Goal: Transaction & Acquisition: Purchase product/service

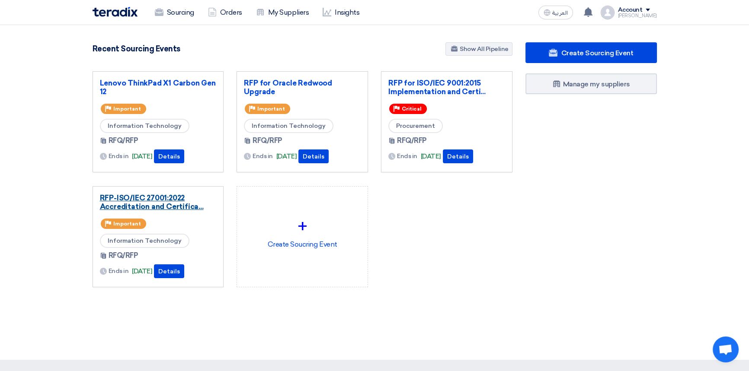
click at [141, 198] on link "RFP-ISO/IEC 27001:2022 Accreditation and Certifica..." at bounding box center [158, 202] width 117 height 17
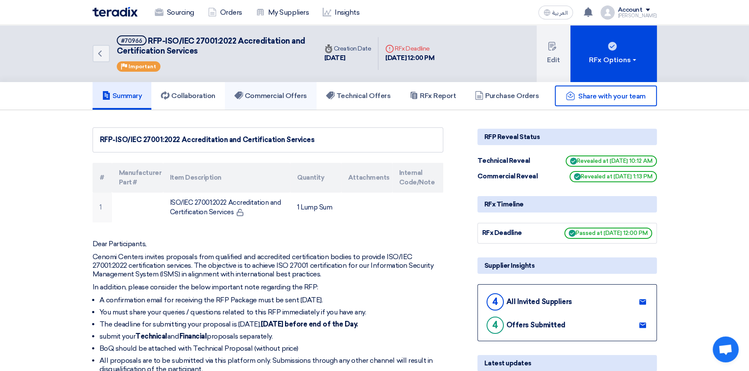
click at [282, 101] on link "Commercial Offers" at bounding box center [271, 96] width 92 height 28
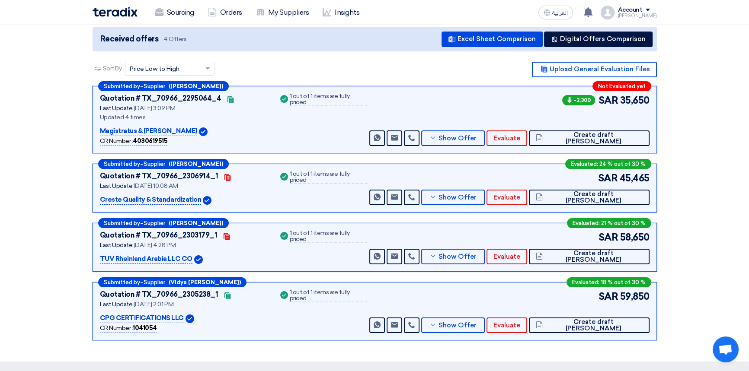
scroll to position [118, 0]
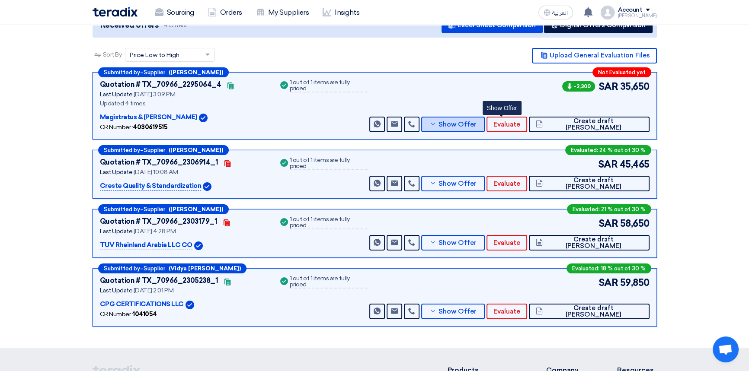
click at [476, 123] on span "Show Offer" at bounding box center [457, 124] width 38 height 6
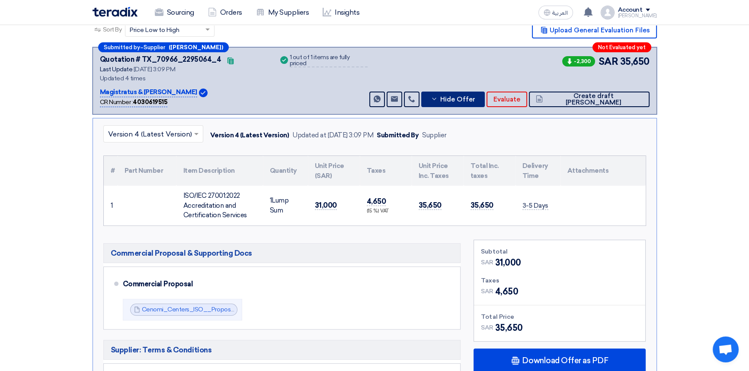
scroll to position [236, 0]
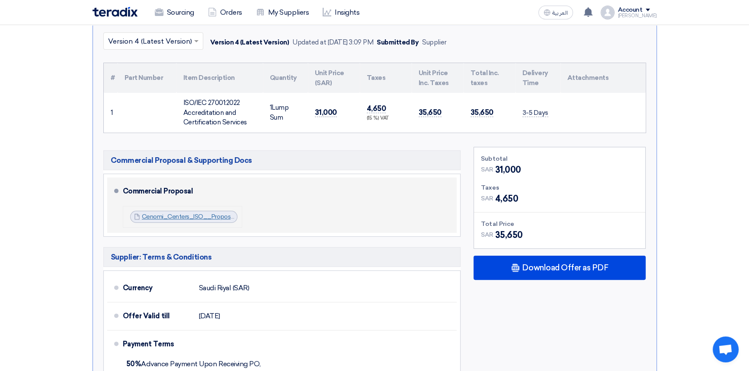
click at [214, 216] on link "Cenomi_Centers_ISO__Proposal_R_1757246959679.pdf" at bounding box center [222, 216] width 161 height 7
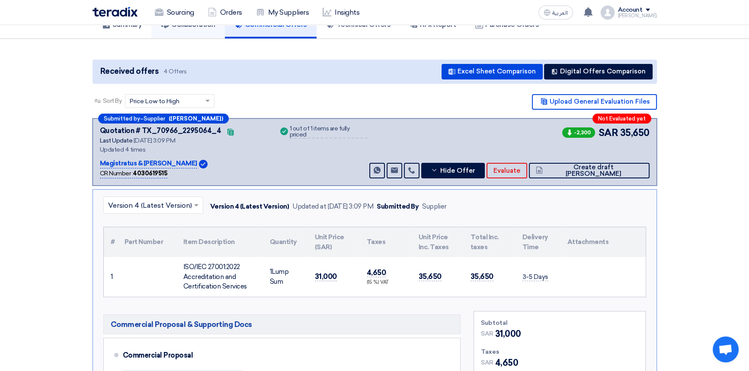
scroll to position [0, 0]
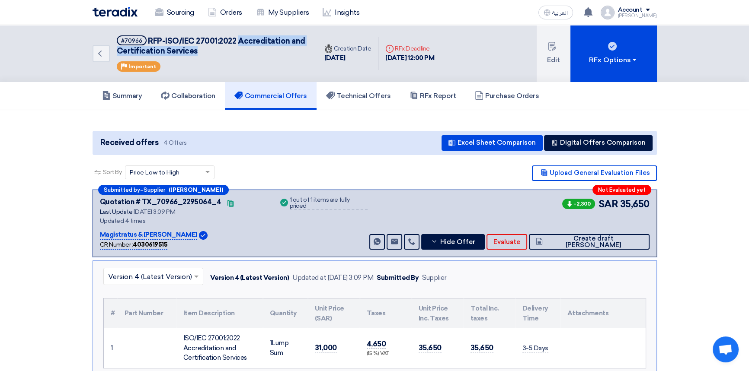
drag, startPoint x: 237, startPoint y: 38, endPoint x: 211, endPoint y: 56, distance: 31.8
click at [207, 53] on h5 "#70966 RFP-ISO/IEC 27001:2022 Accreditation and Certification Services" at bounding box center [212, 45] width 190 height 21
copy span "Accreditation and Certification Services"
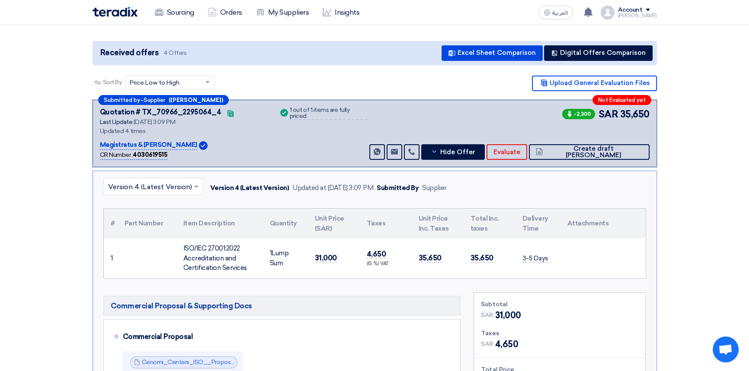
scroll to position [157, 0]
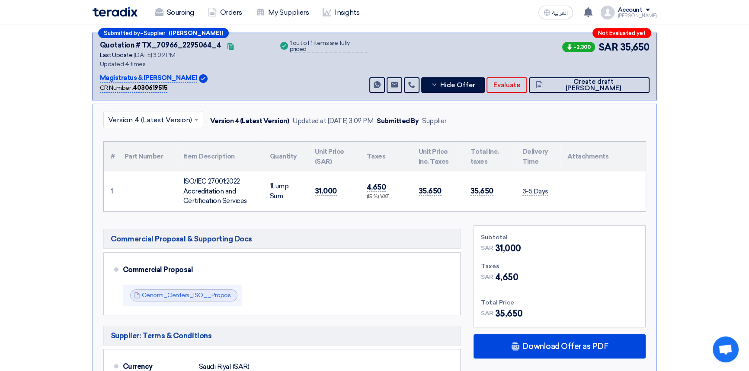
click at [142, 114] on input "text" at bounding box center [149, 120] width 82 height 14
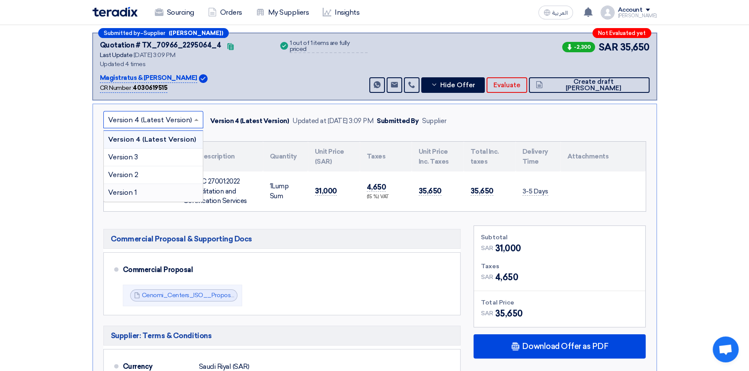
click at [136, 194] on span "Version 1" at bounding box center [122, 192] width 29 height 8
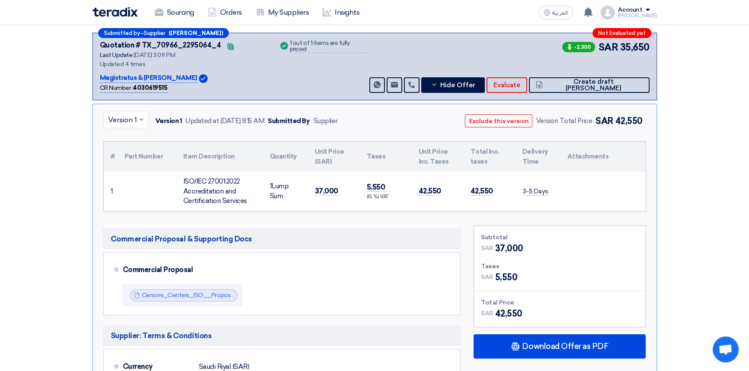
click at [131, 119] on input "text" at bounding box center [121, 120] width 27 height 14
click at [131, 172] on span "Version 2" at bounding box center [123, 175] width 30 height 8
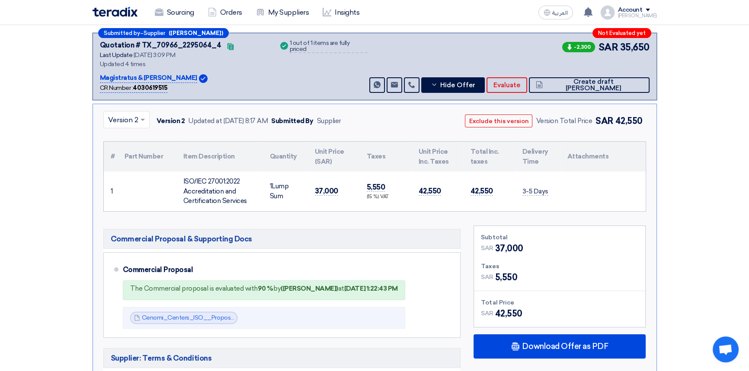
click at [121, 115] on input "text" at bounding box center [122, 120] width 28 height 14
click at [121, 140] on span "Version 4 (Latest Version)" at bounding box center [150, 139] width 84 height 8
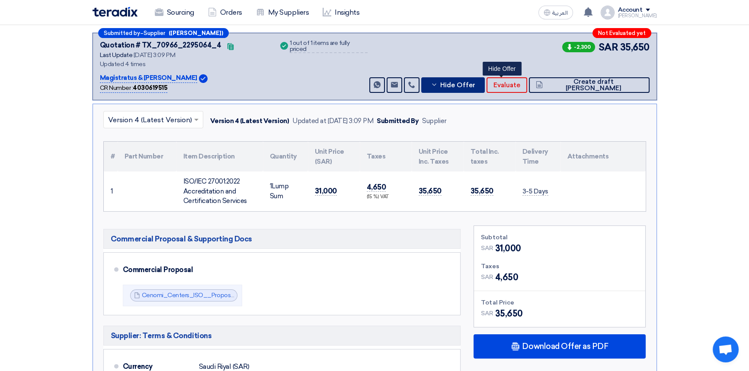
click at [475, 86] on span "Hide Offer" at bounding box center [457, 85] width 35 height 6
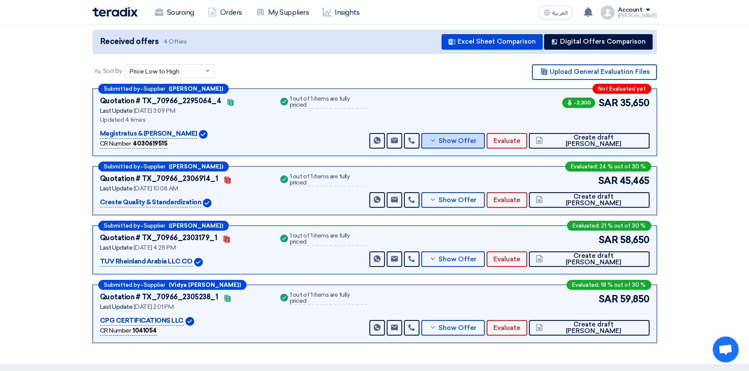
scroll to position [0, 0]
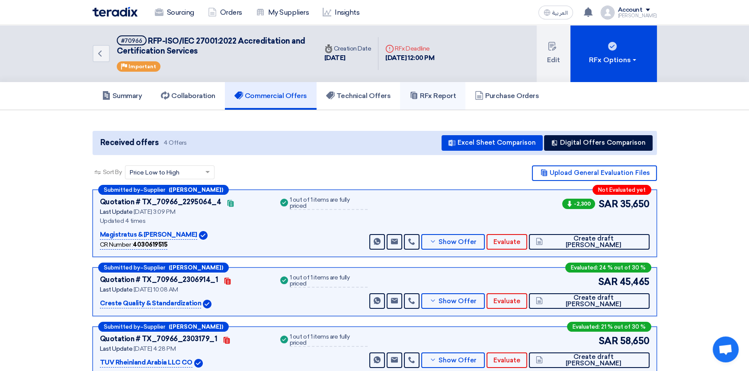
click at [452, 94] on h5 "RFx Report" at bounding box center [432, 96] width 46 height 9
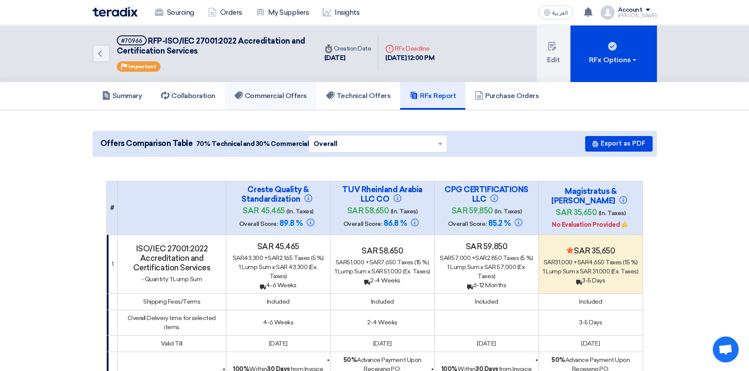
click at [269, 96] on h5 "Commercial Offers" at bounding box center [270, 96] width 73 height 9
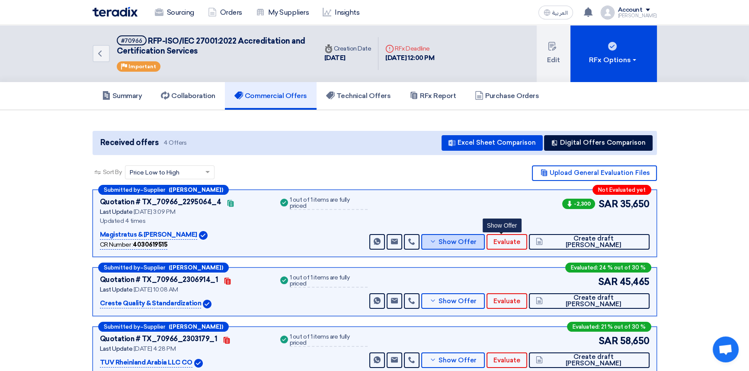
click at [476, 242] on span "Show Offer" at bounding box center [457, 242] width 38 height 6
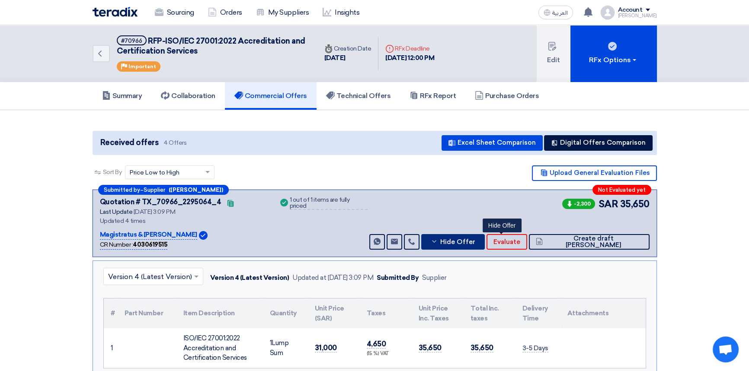
drag, startPoint x: 509, startPoint y: 242, endPoint x: 511, endPoint y: 247, distance: 5.4
click at [475, 243] on span "Hide Offer" at bounding box center [457, 242] width 35 height 6
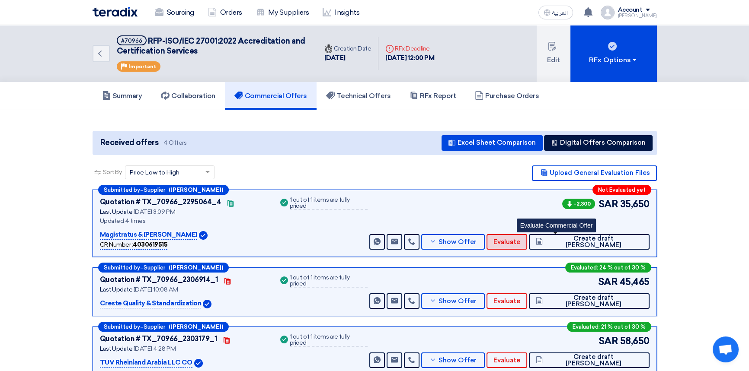
click at [520, 243] on span "Evaluate" at bounding box center [506, 242] width 27 height 6
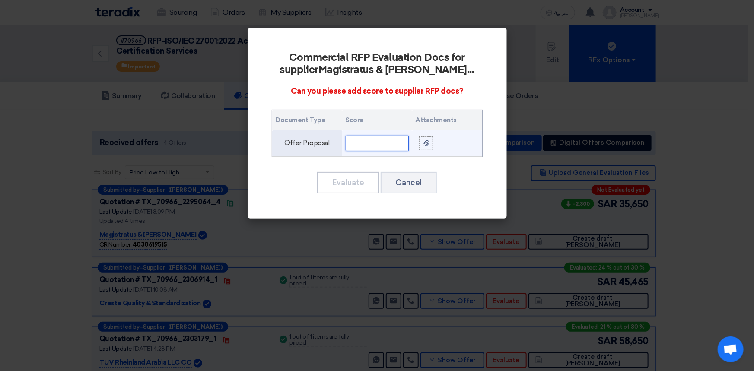
click at [363, 144] on input "text" at bounding box center [377, 144] width 63 height 16
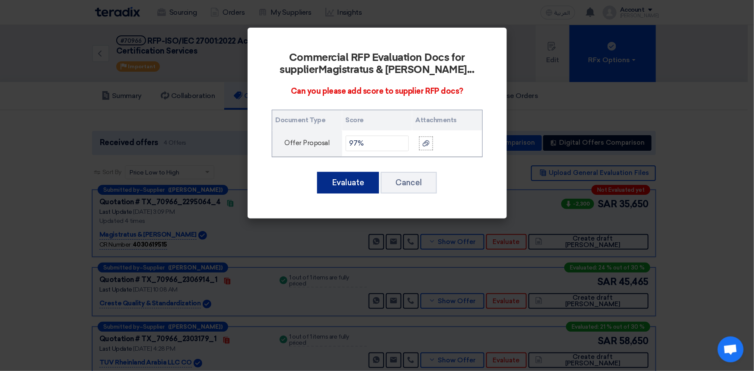
click at [359, 186] on button "Evaluate" at bounding box center [348, 183] width 62 height 22
click at [363, 182] on button "Evaluate" at bounding box center [348, 183] width 62 height 22
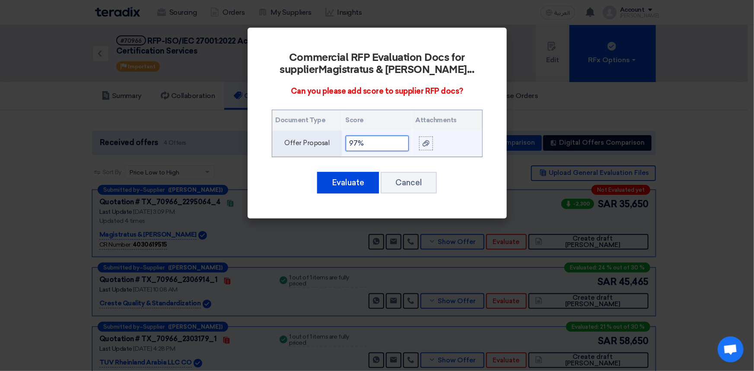
click at [382, 140] on input "97%" at bounding box center [377, 144] width 63 height 16
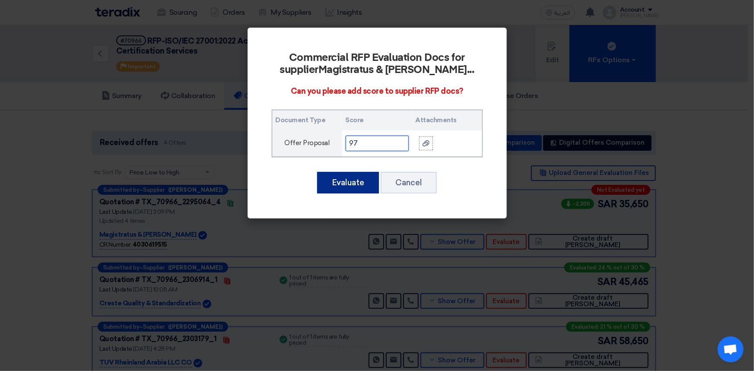
type input "97"
click at [333, 183] on button "Evaluate" at bounding box center [348, 183] width 62 height 22
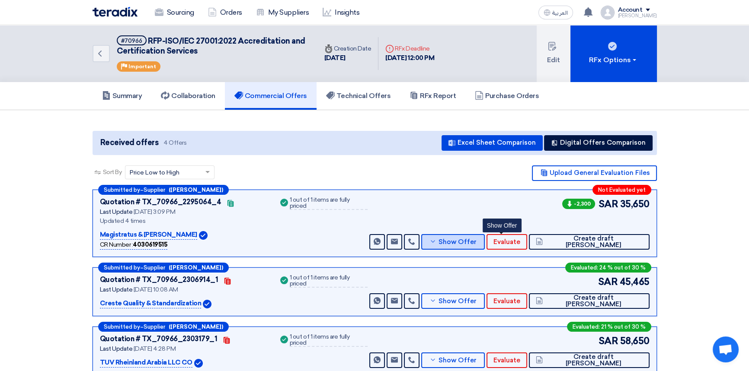
click at [476, 243] on span "Show Offer" at bounding box center [457, 242] width 38 height 6
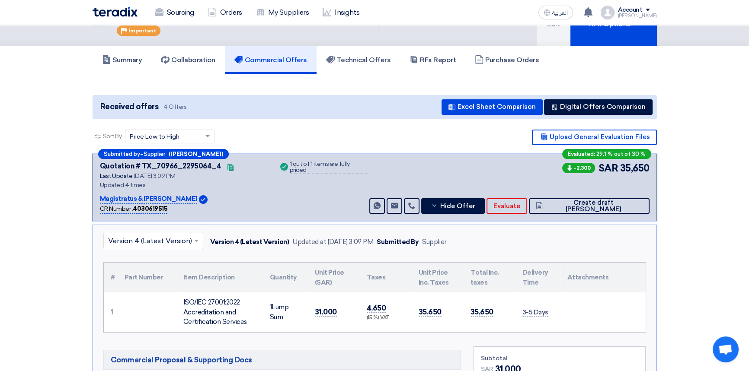
scroll to position [39, 0]
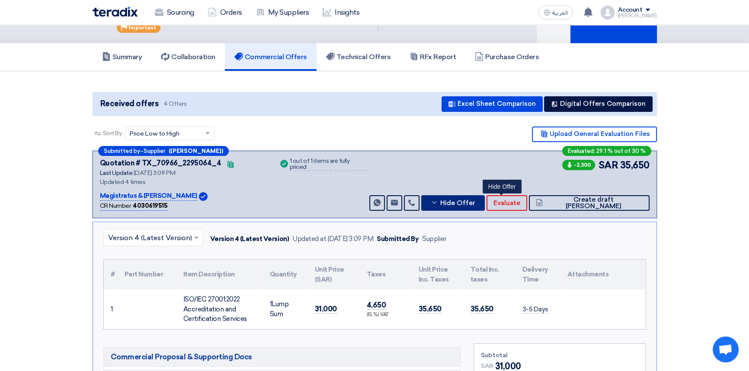
click at [475, 203] on span "Hide Offer" at bounding box center [457, 203] width 35 height 6
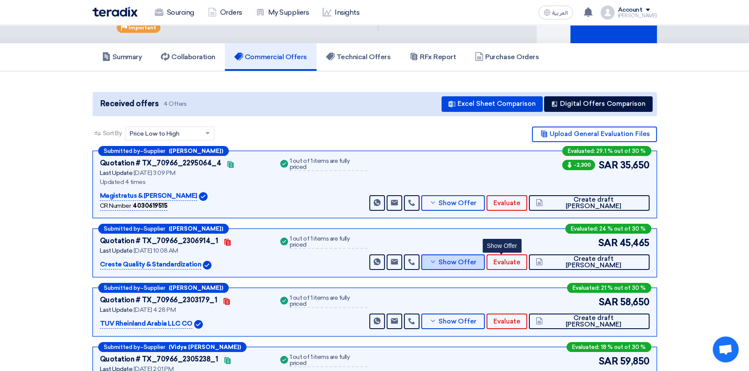
click at [476, 264] on span "Show Offer" at bounding box center [457, 262] width 38 height 6
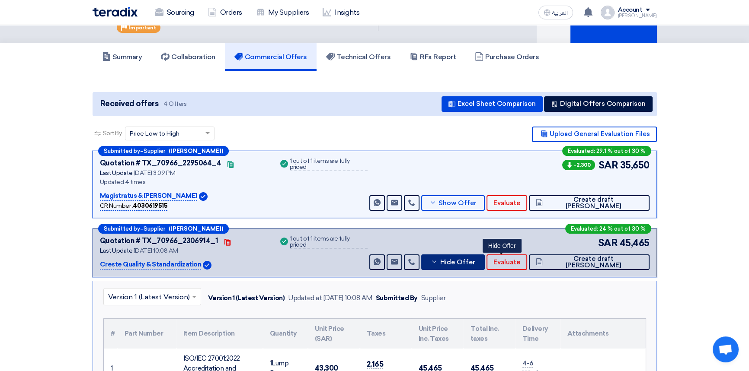
click at [475, 264] on span "Hide Offer" at bounding box center [457, 262] width 35 height 6
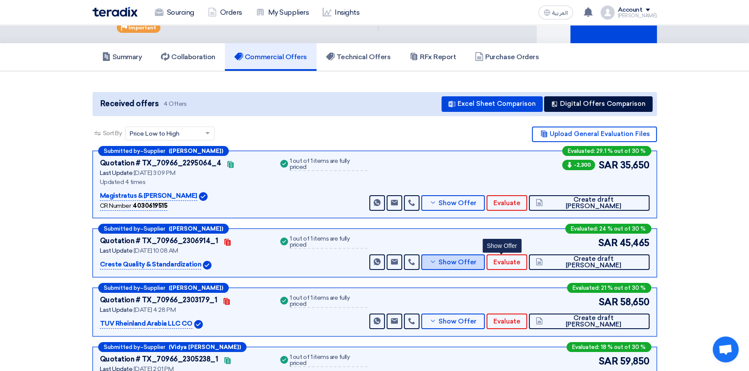
click at [476, 264] on span "Show Offer" at bounding box center [457, 262] width 38 height 6
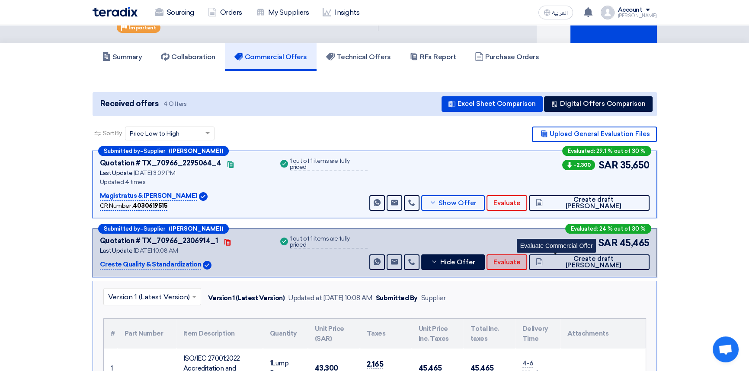
click at [527, 266] on button "Evaluate" at bounding box center [506, 263] width 41 height 16
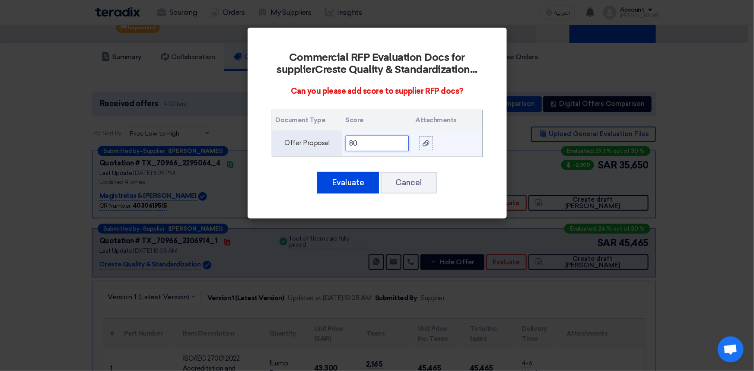
drag, startPoint x: 374, startPoint y: 144, endPoint x: 302, endPoint y: 142, distance: 71.8
click at [302, 142] on tr "Offer Proposal 80" at bounding box center [377, 144] width 210 height 26
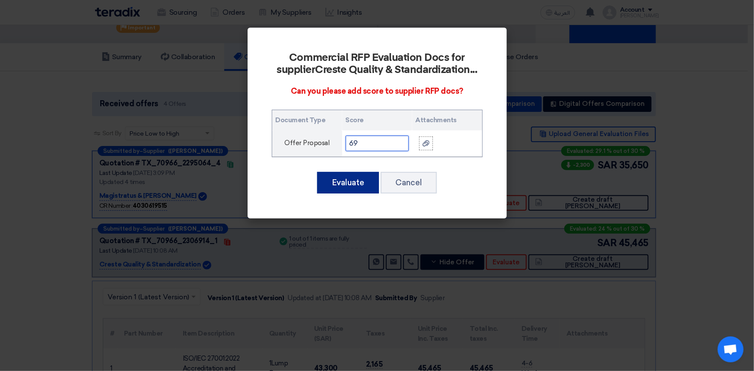
type input "69"
click at [353, 184] on button "Evaluate" at bounding box center [348, 183] width 62 height 22
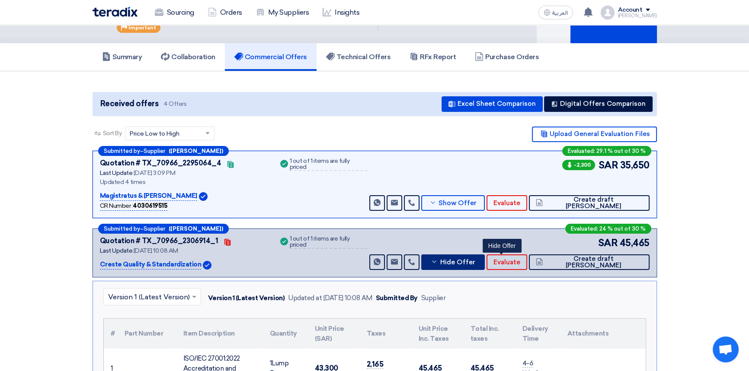
click at [475, 261] on span "Hide Offer" at bounding box center [457, 262] width 35 height 6
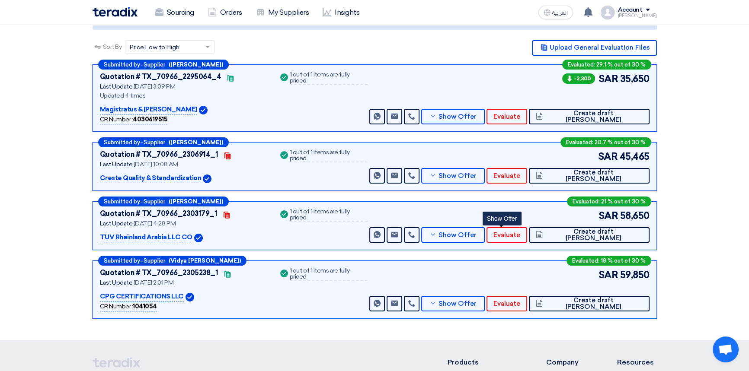
scroll to position [157, 0]
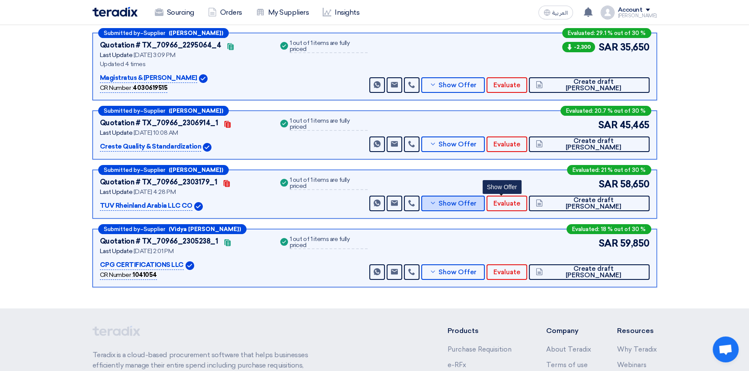
click at [476, 204] on span "Show Offer" at bounding box center [457, 204] width 38 height 6
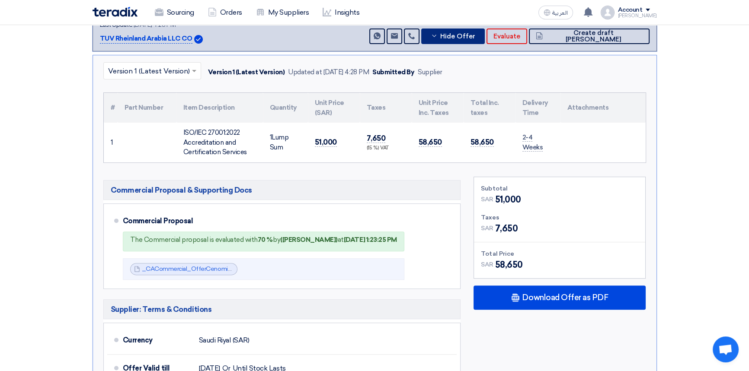
scroll to position [275, 0]
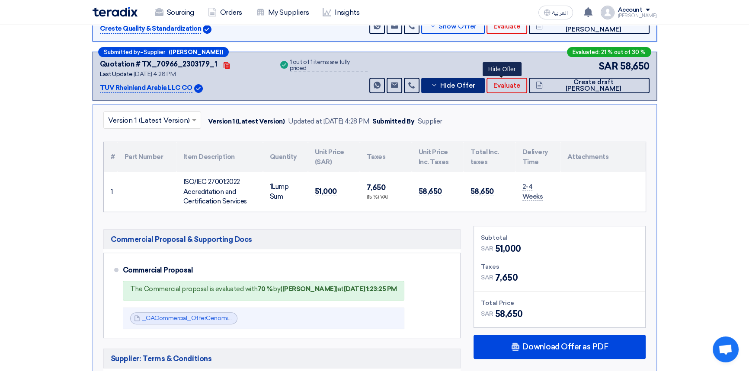
click at [475, 85] on span "Hide Offer" at bounding box center [457, 86] width 35 height 6
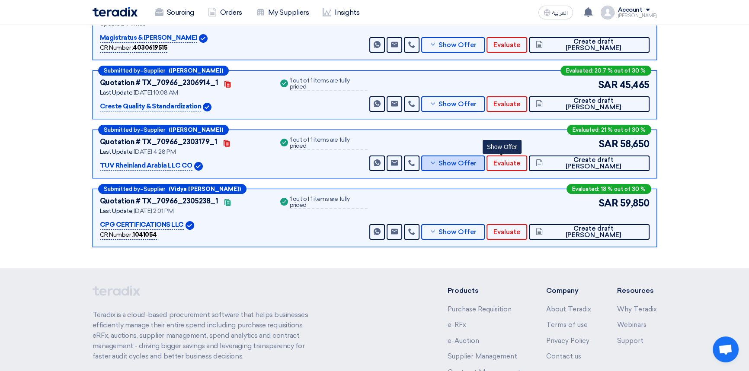
scroll to position [196, 0]
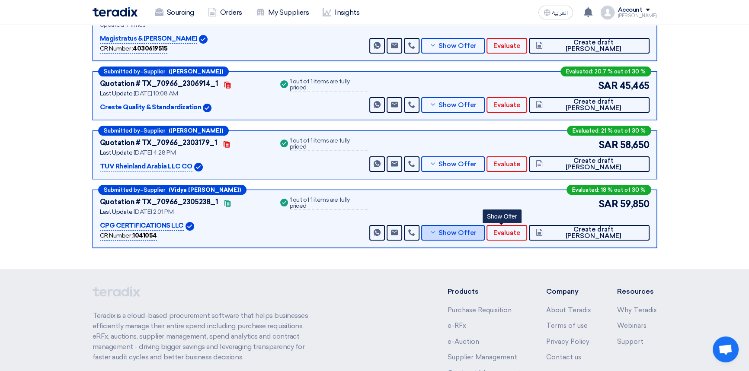
click at [476, 235] on span "Show Offer" at bounding box center [457, 233] width 38 height 6
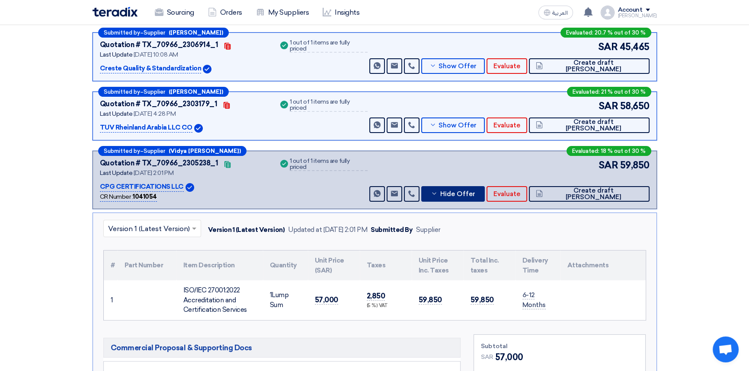
scroll to position [236, 0]
click at [475, 193] on span "Hide Offer" at bounding box center [457, 194] width 35 height 6
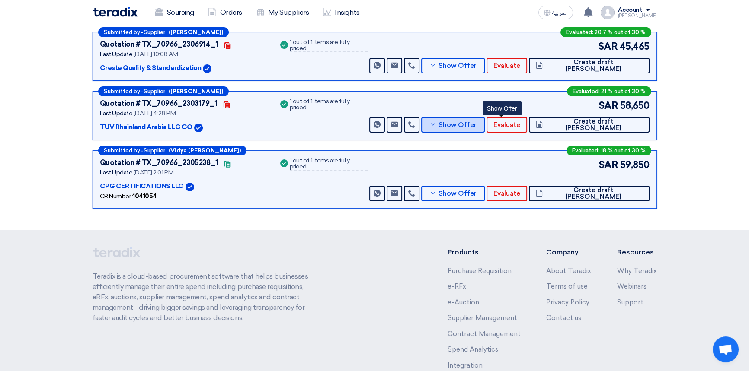
click at [476, 127] on span "Show Offer" at bounding box center [457, 125] width 38 height 6
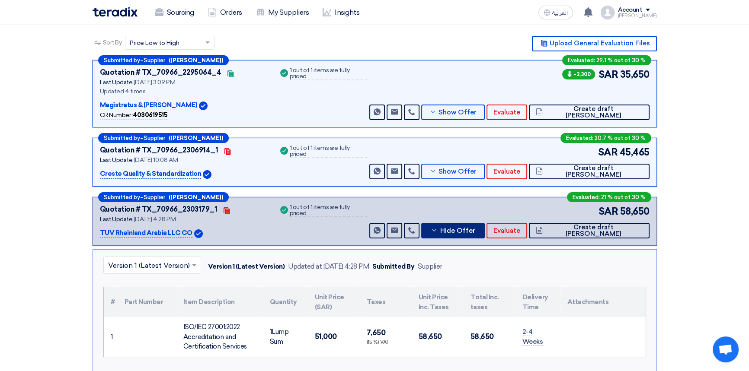
scroll to position [118, 0]
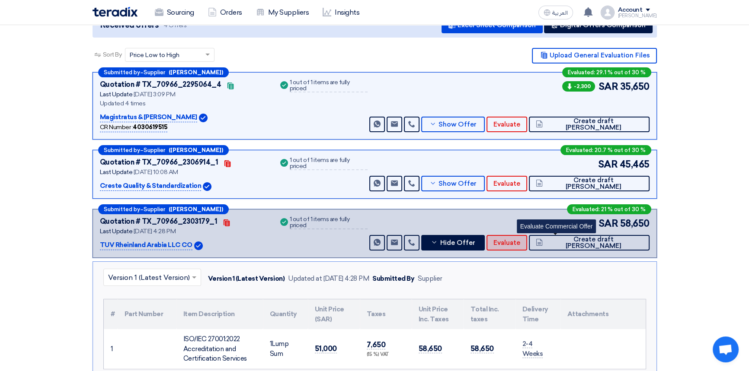
click at [527, 246] on button "Evaluate" at bounding box center [506, 243] width 41 height 16
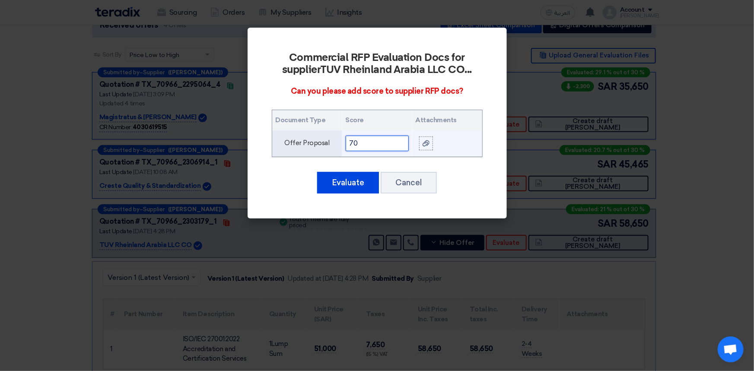
drag, startPoint x: 326, startPoint y: 140, endPoint x: 312, endPoint y: 141, distance: 13.4
click at [312, 141] on tr "Offer Proposal 70" at bounding box center [377, 144] width 210 height 26
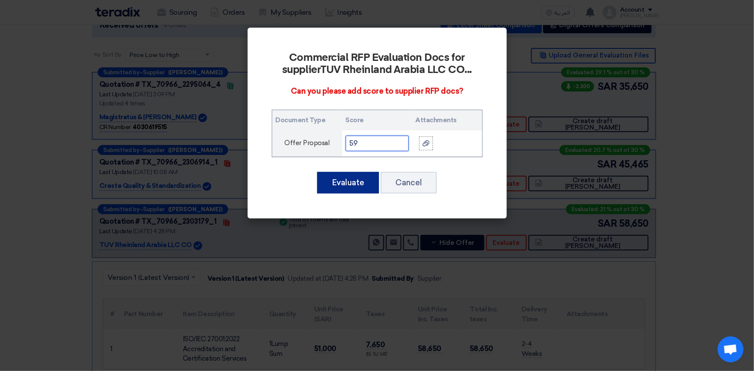
type input "59"
click at [349, 189] on button "Evaluate" at bounding box center [348, 183] width 62 height 22
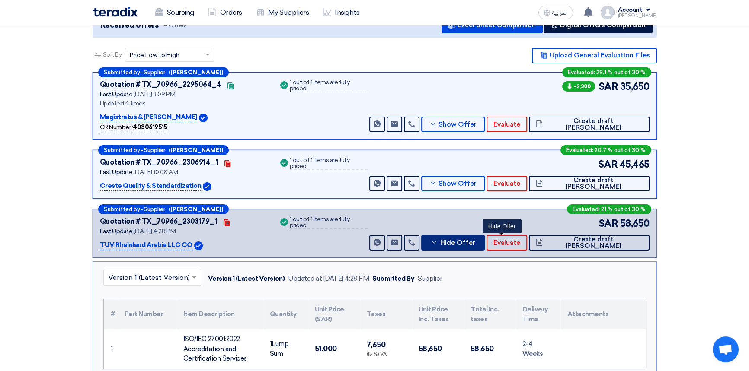
click at [475, 242] on span "Hide Offer" at bounding box center [457, 243] width 35 height 6
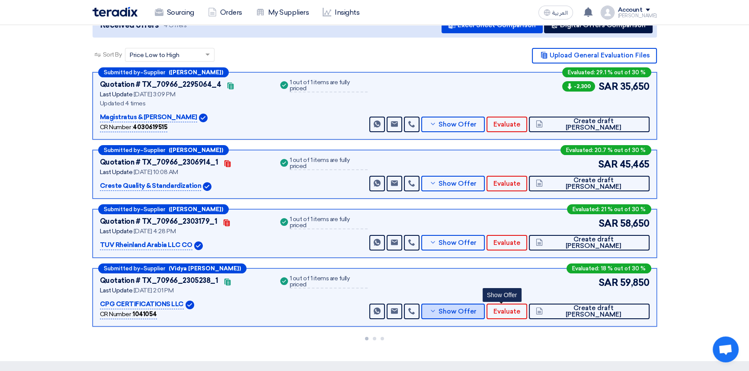
click at [476, 309] on span "Show Offer" at bounding box center [457, 312] width 38 height 6
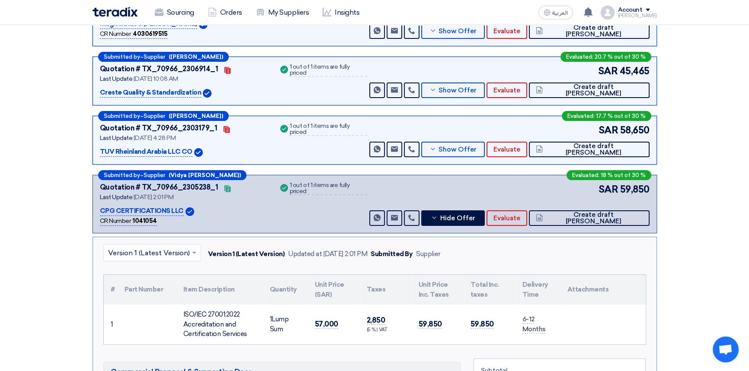
scroll to position [236, 0]
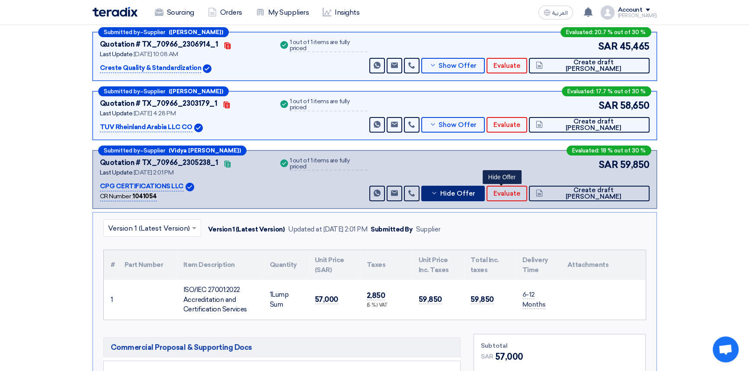
click at [475, 195] on span "Hide Offer" at bounding box center [457, 194] width 35 height 6
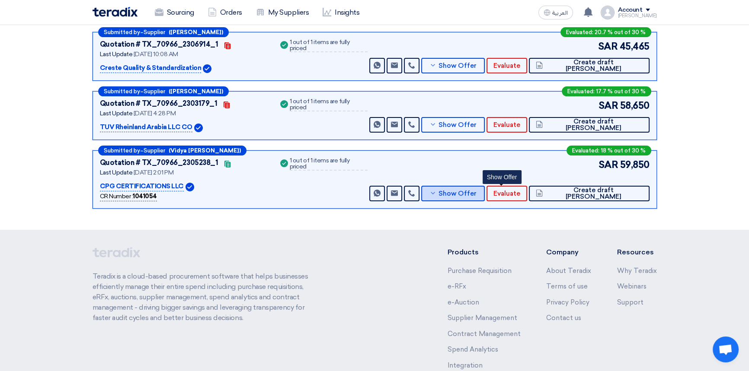
click at [476, 195] on span "Show Offer" at bounding box center [457, 194] width 38 height 6
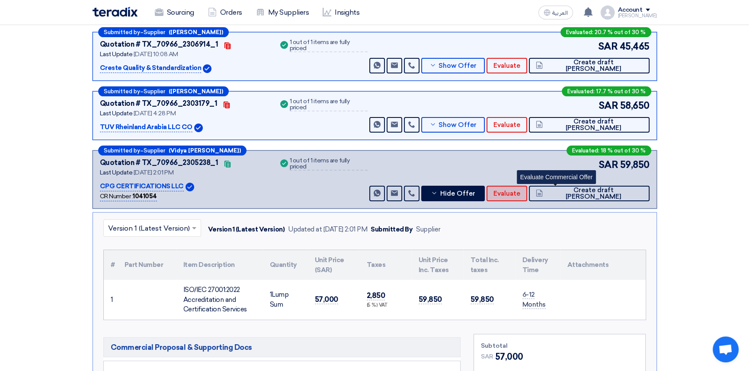
click at [520, 195] on span "Evaluate" at bounding box center [506, 194] width 27 height 6
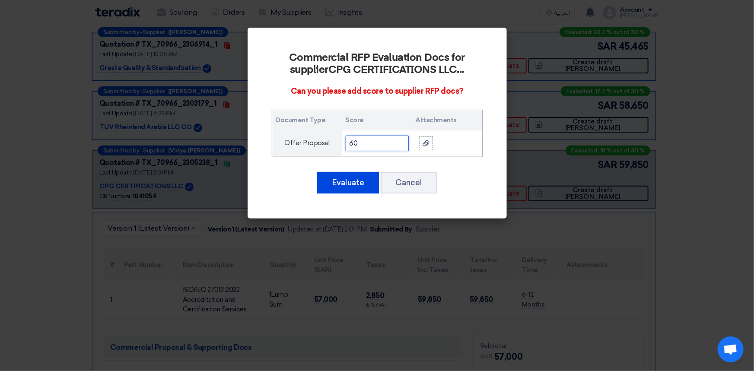
drag, startPoint x: 376, startPoint y: 145, endPoint x: 231, endPoint y: 146, distance: 144.4
click at [231, 146] on modal-container "Commercial RFP Evaluation Docs for supplier CPG CERTIFICATIONS LLC ... Can you …" at bounding box center [377, 185] width 754 height 371
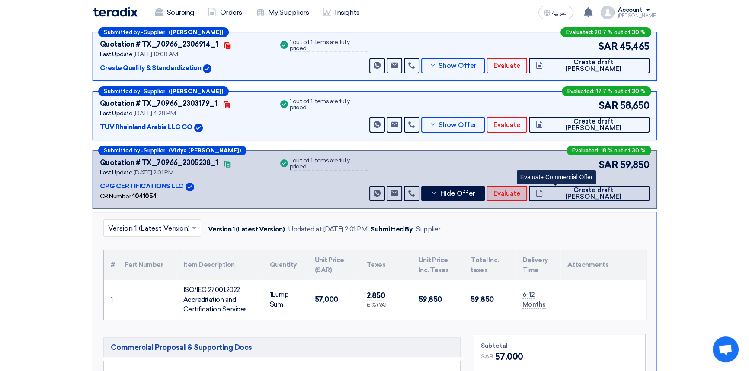
click at [527, 186] on button "Evaluate" at bounding box center [506, 194] width 41 height 16
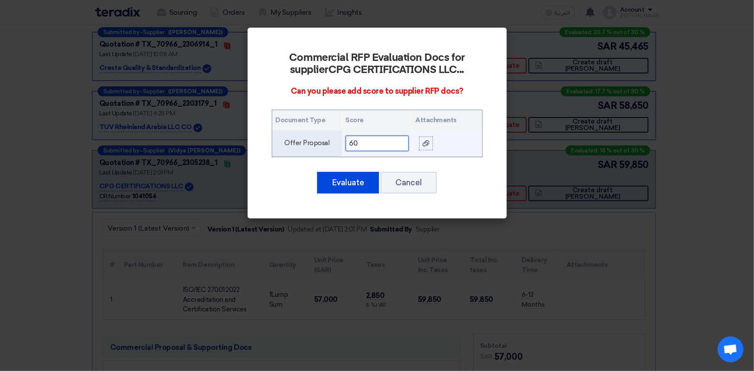
drag, startPoint x: 359, startPoint y: 147, endPoint x: 323, endPoint y: 147, distance: 35.9
click at [323, 147] on tr "Offer Proposal 60" at bounding box center [377, 144] width 210 height 26
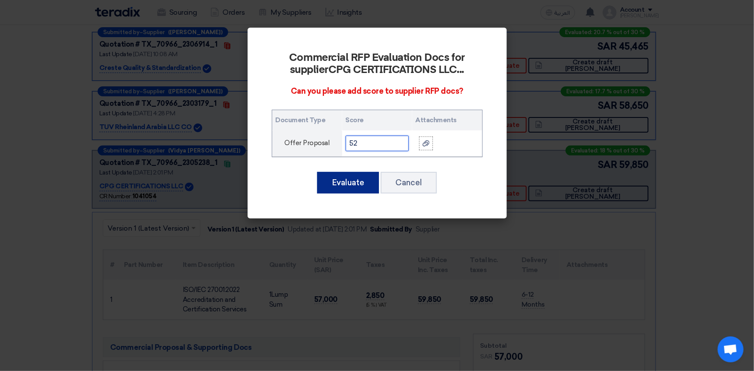
type input "52"
click at [371, 185] on button "Evaluate" at bounding box center [348, 183] width 62 height 22
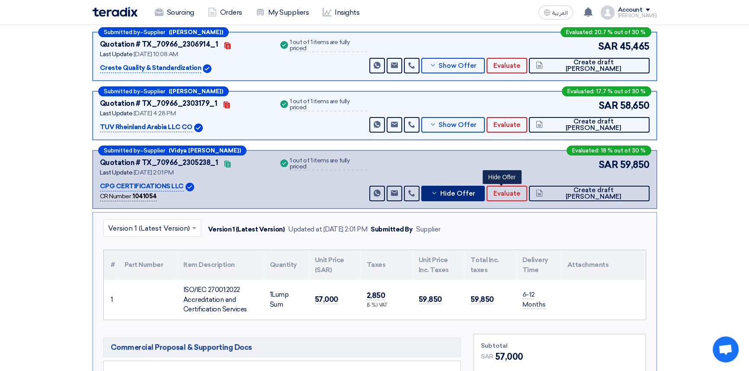
click at [475, 194] on span "Hide Offer" at bounding box center [457, 194] width 35 height 6
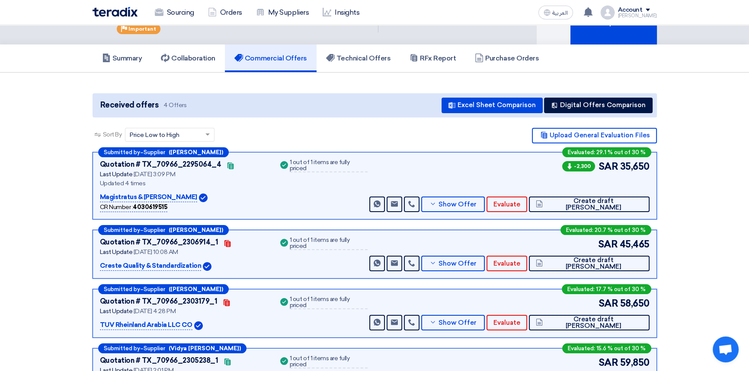
scroll to position [0, 0]
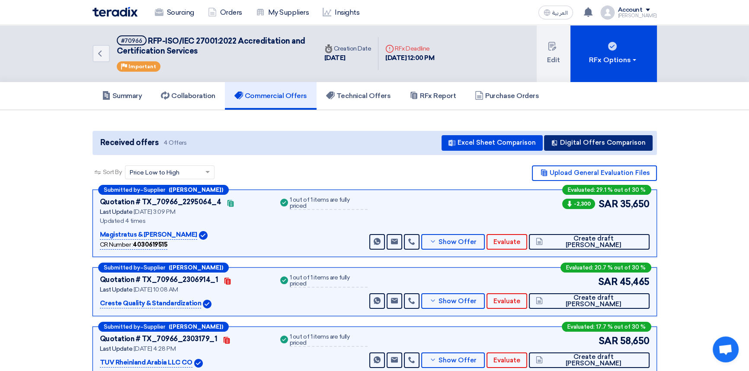
click at [584, 140] on button "Digital Offers Comparison" at bounding box center [598, 143] width 108 height 16
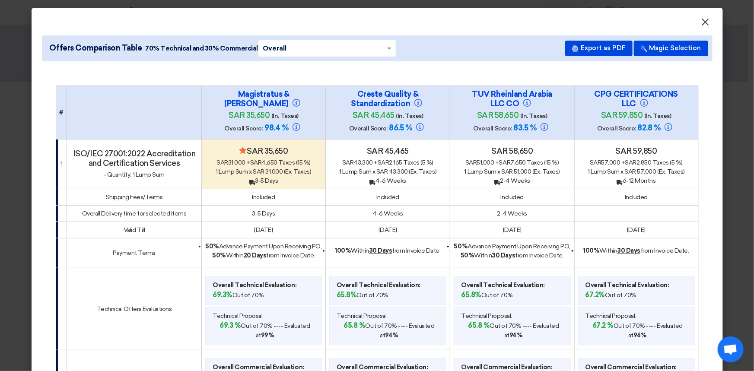
click at [703, 26] on span "×" at bounding box center [705, 24] width 9 height 17
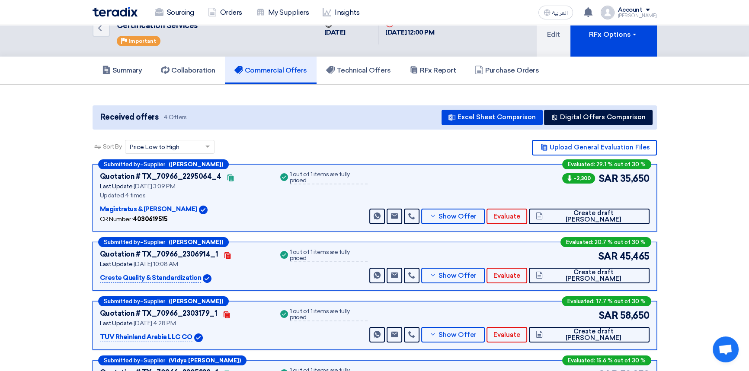
scroll to position [39, 0]
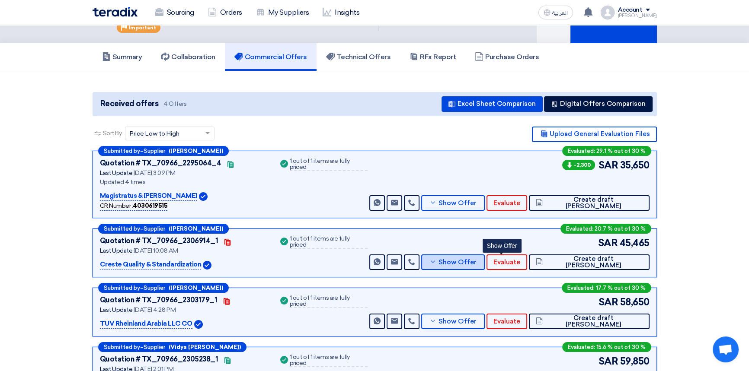
click at [476, 262] on span "Show Offer" at bounding box center [457, 262] width 38 height 6
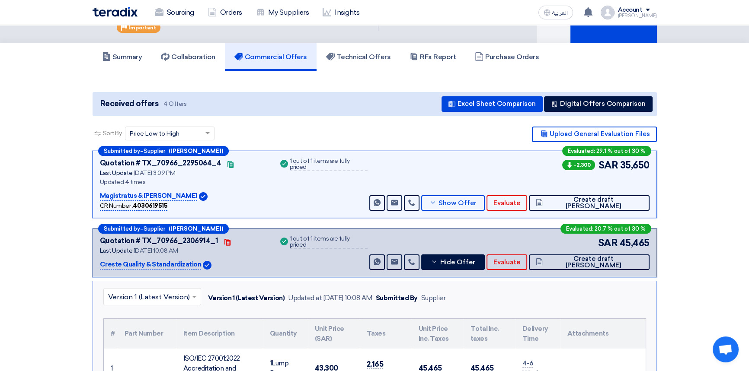
click at [140, 290] on input "text" at bounding box center [148, 297] width 80 height 14
click at [139, 297] on input "text" at bounding box center [148, 297] width 80 height 14
click at [491, 302] on div "× Version 1 (Latest Version) Version 1 (Latest Version) Updated at [DATE] 10:08…" at bounding box center [374, 298] width 542 height 20
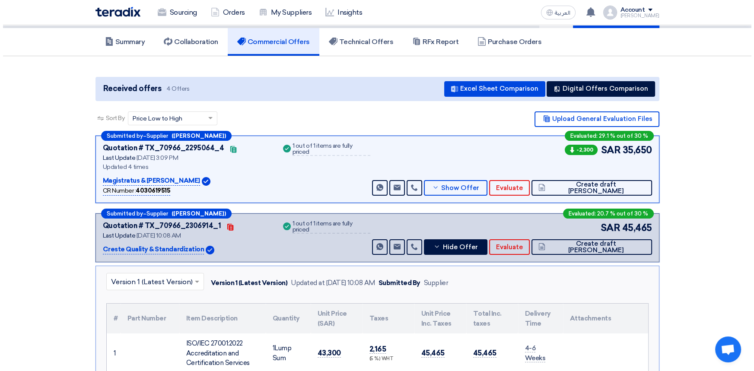
scroll to position [0, 0]
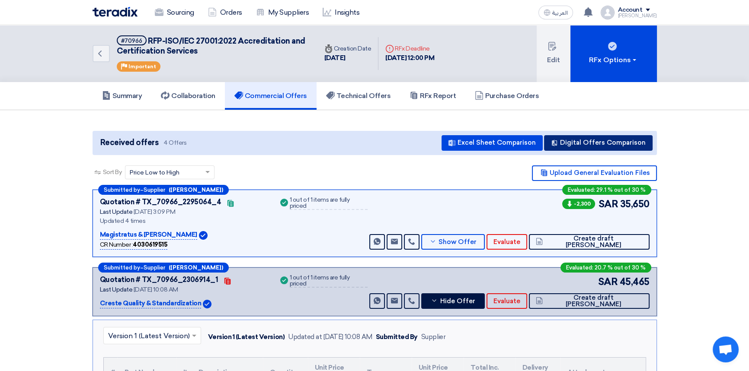
click at [619, 147] on button "Digital Offers Comparison" at bounding box center [598, 143] width 108 height 16
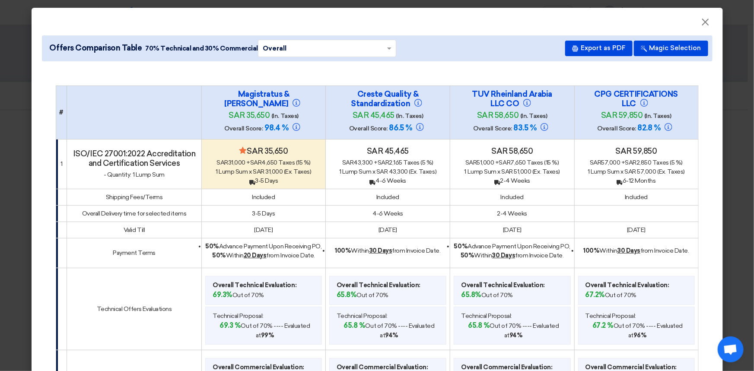
scroll to position [39, 0]
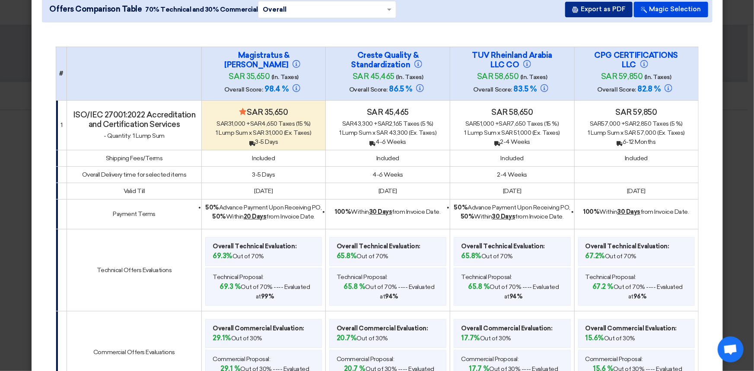
click at [594, 14] on button "Export as PDF" at bounding box center [598, 10] width 67 height 16
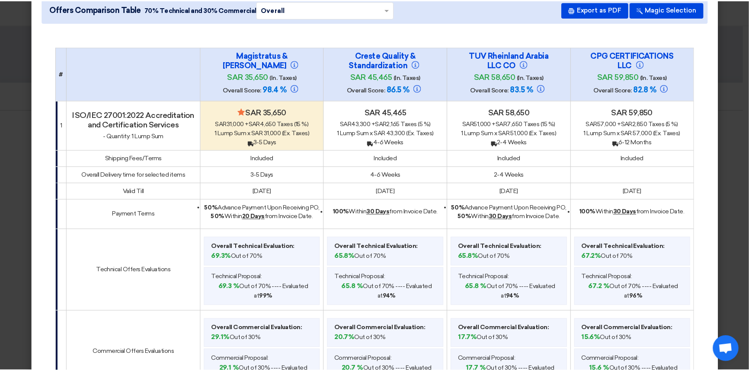
scroll to position [0, 0]
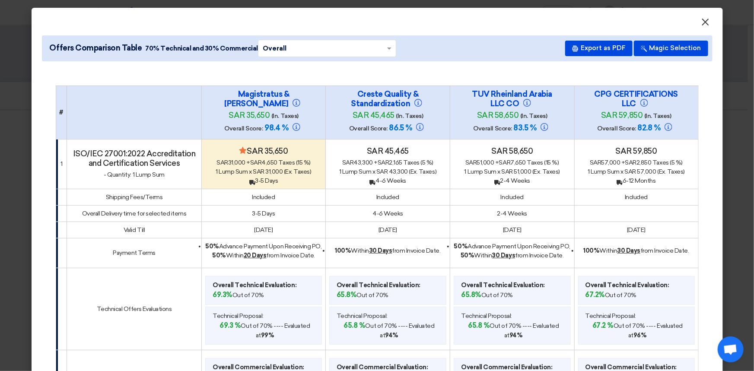
drag, startPoint x: 704, startPoint y: 22, endPoint x: 666, endPoint y: 73, distance: 64.3
click at [704, 22] on span "×" at bounding box center [705, 24] width 9 height 17
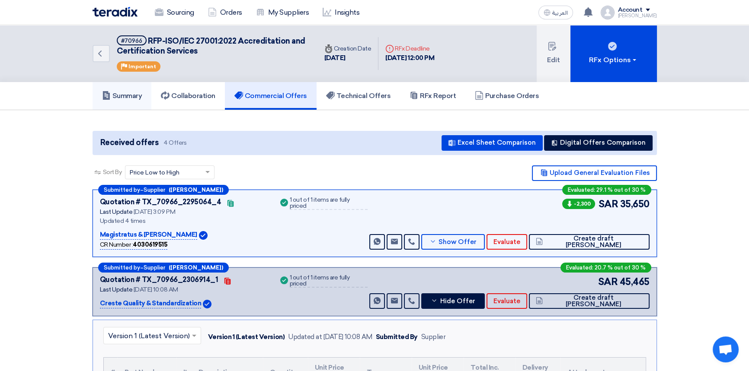
click at [135, 97] on h5 "Summary" at bounding box center [122, 96] width 40 height 9
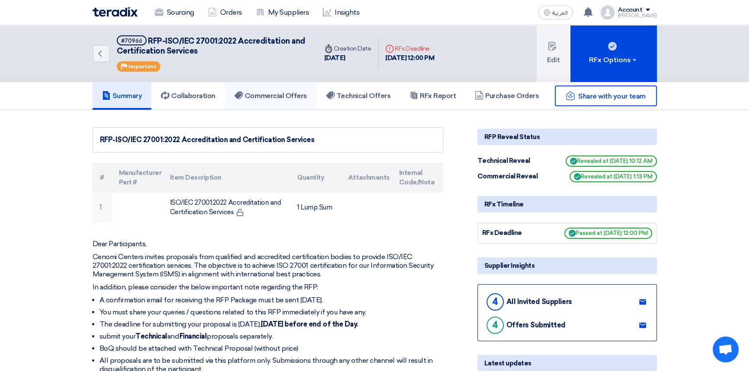
click at [281, 100] on link "Commercial Offers" at bounding box center [271, 96] width 92 height 28
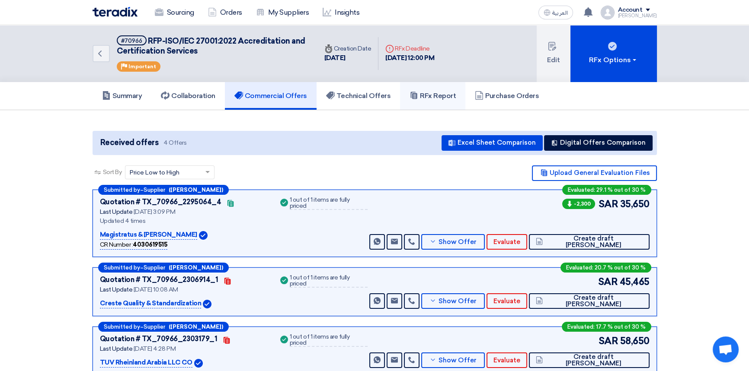
click at [421, 95] on h5 "RFx Report" at bounding box center [432, 96] width 46 height 9
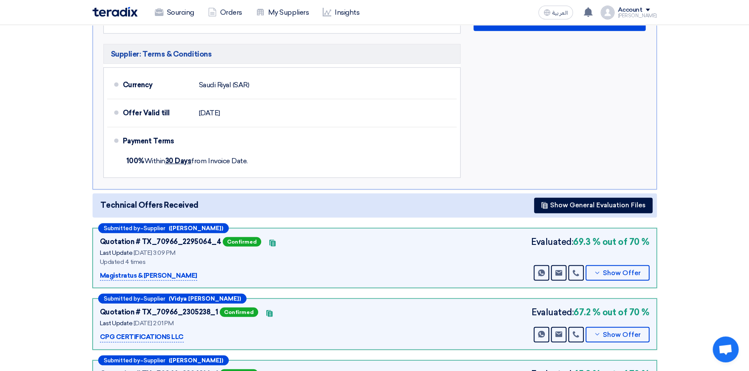
scroll to position [3102, 0]
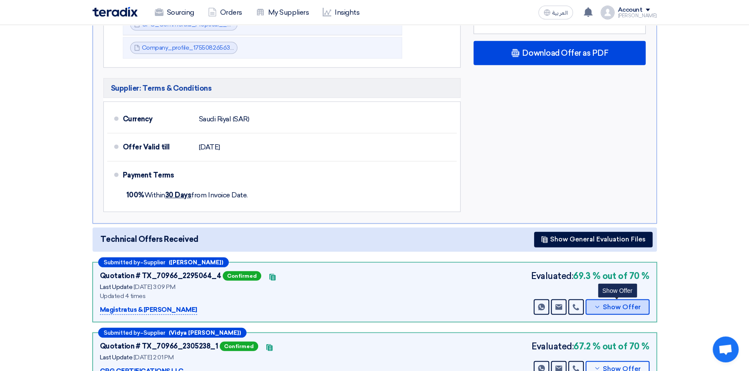
click at [618, 308] on span "Show Offer" at bounding box center [622, 307] width 38 height 6
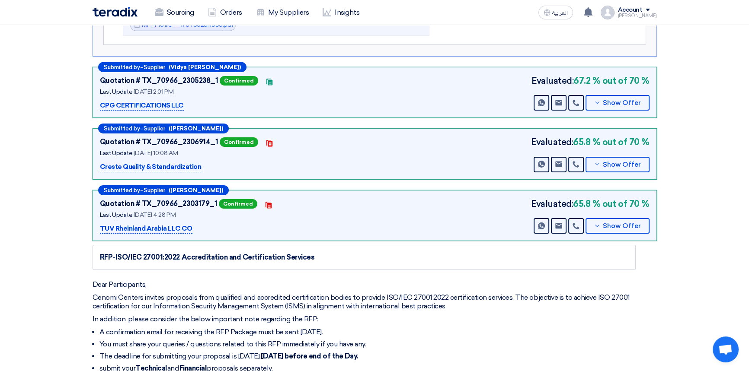
scroll to position [3534, 0]
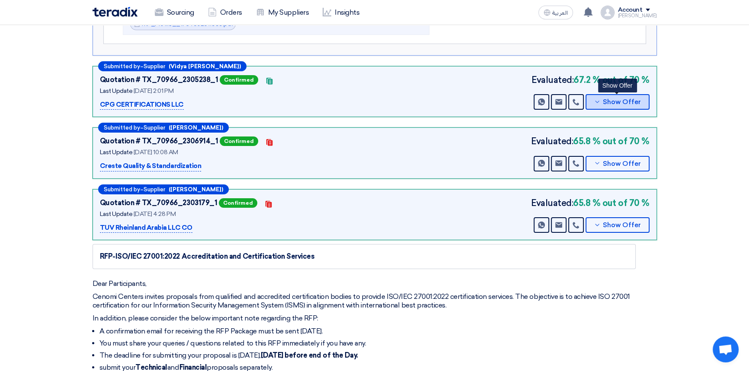
click at [622, 103] on span "Show Offer" at bounding box center [622, 102] width 38 height 6
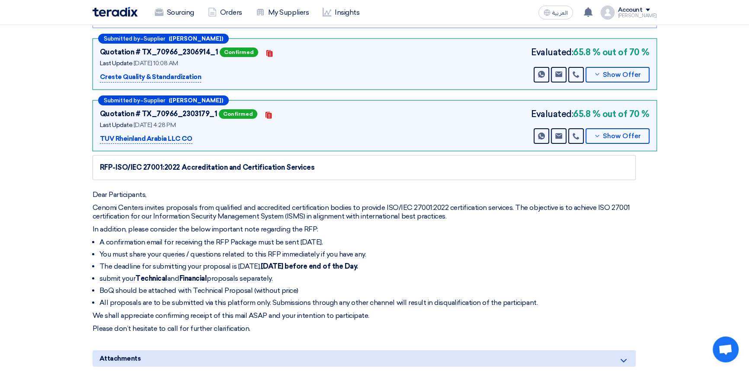
scroll to position [3613, 0]
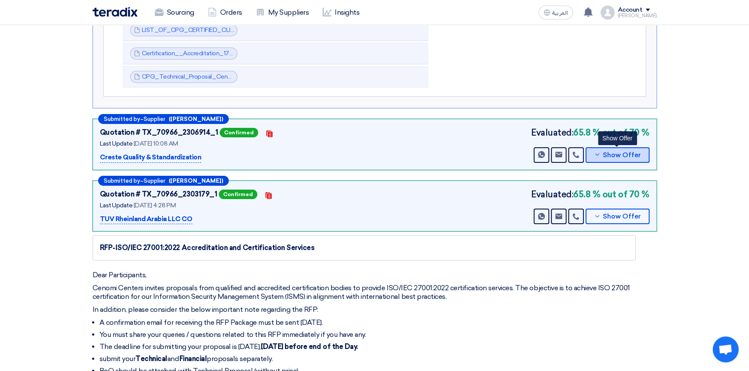
click at [608, 154] on span "Show Offer" at bounding box center [622, 155] width 38 height 6
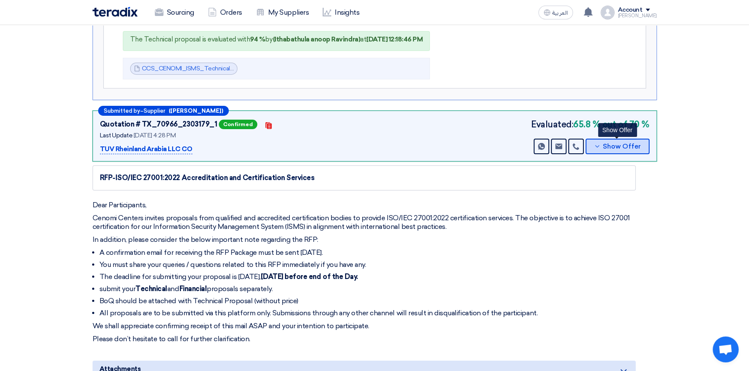
click at [618, 149] on button "Show Offer" at bounding box center [617, 147] width 64 height 16
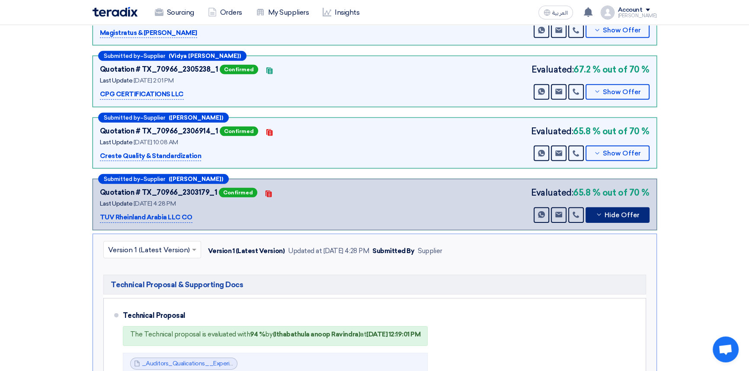
scroll to position [3418, 0]
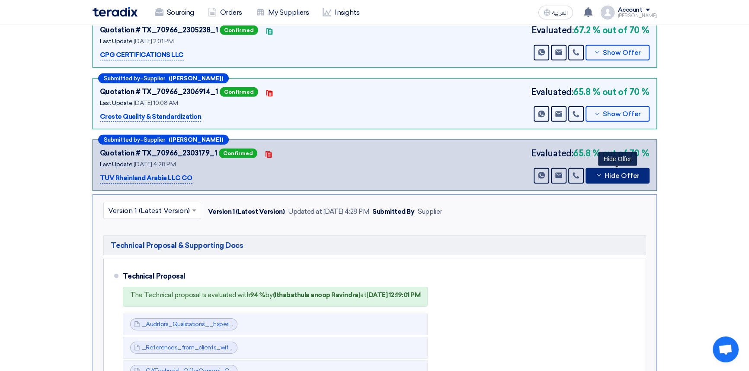
click at [619, 169] on button "Hide Offer" at bounding box center [617, 176] width 64 height 16
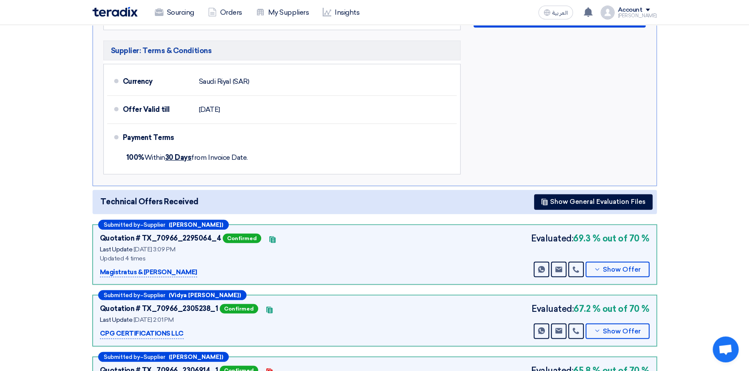
scroll to position [3023, 0]
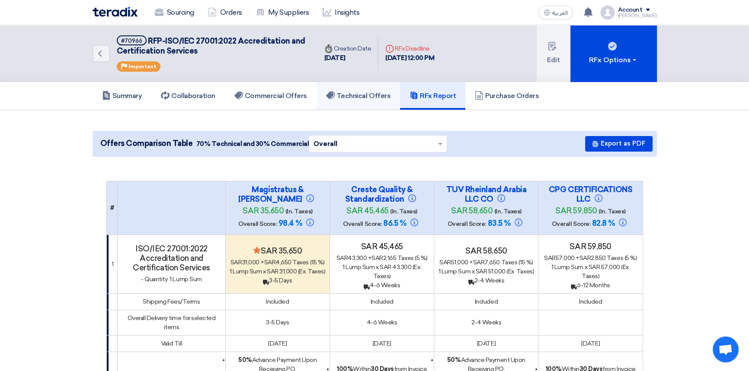
click at [368, 99] on link "Technical Offers" at bounding box center [357, 96] width 83 height 28
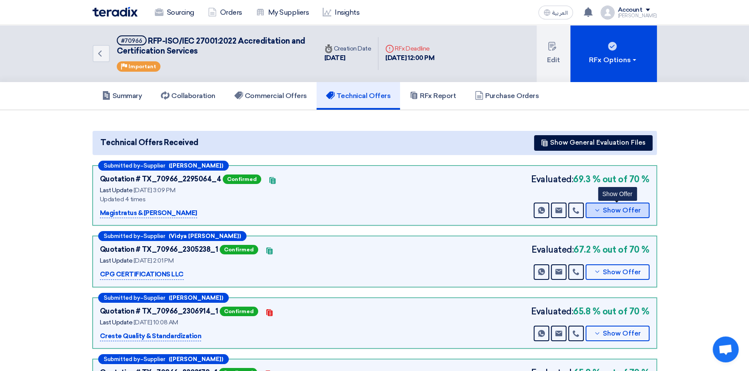
click at [637, 211] on span "Show Offer" at bounding box center [622, 210] width 38 height 6
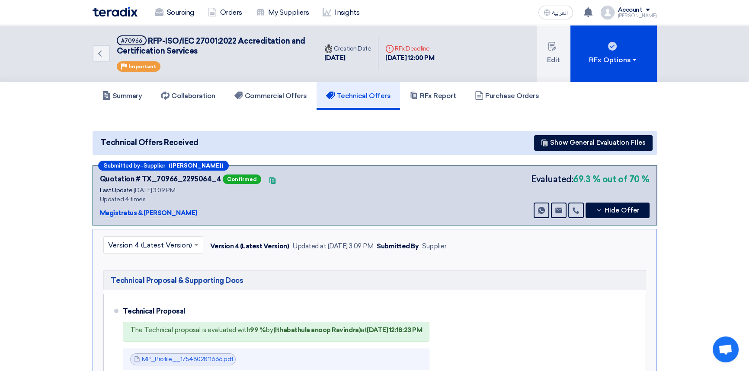
click at [152, 249] on input "text" at bounding box center [149, 246] width 82 height 14
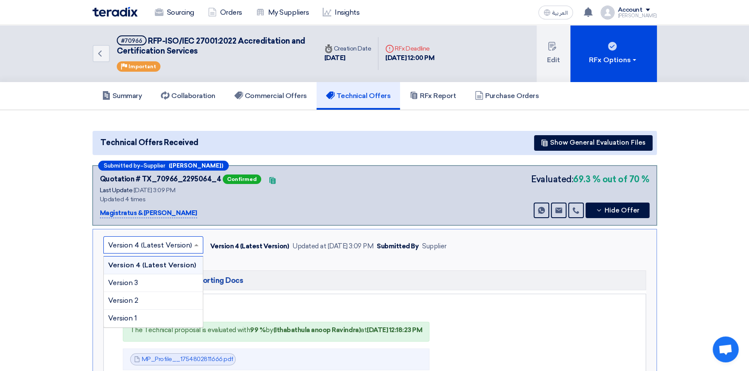
click at [154, 246] on input "text" at bounding box center [149, 246] width 82 height 14
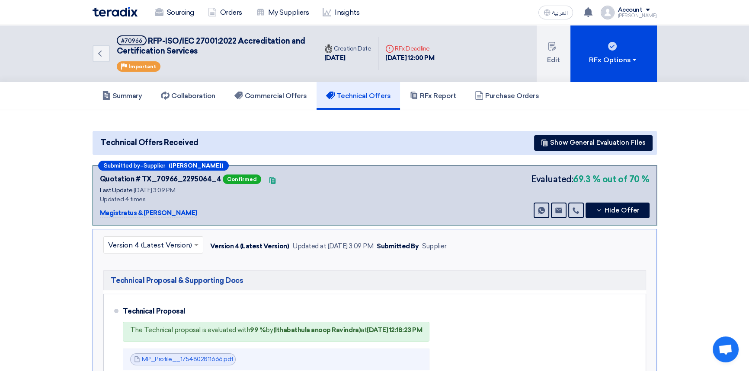
click at [333, 212] on div "Quotation # TX_70966_2295064_4 Confirmed Contacts Last Update [DATE] 3:09 PM Up…" at bounding box center [374, 196] width 549 height 46
click at [171, 243] on input "text" at bounding box center [149, 246] width 82 height 14
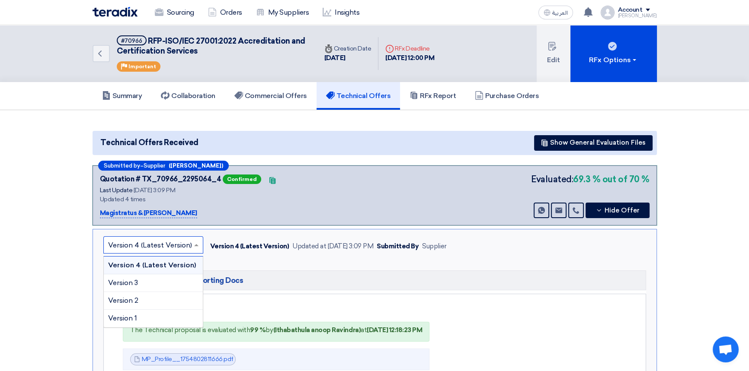
click at [304, 204] on div "Quotation # TX_70966_2295064_4 Confirmed Contacts Last Update [DATE] 3:09 PM Up…" at bounding box center [208, 196] width 216 height 46
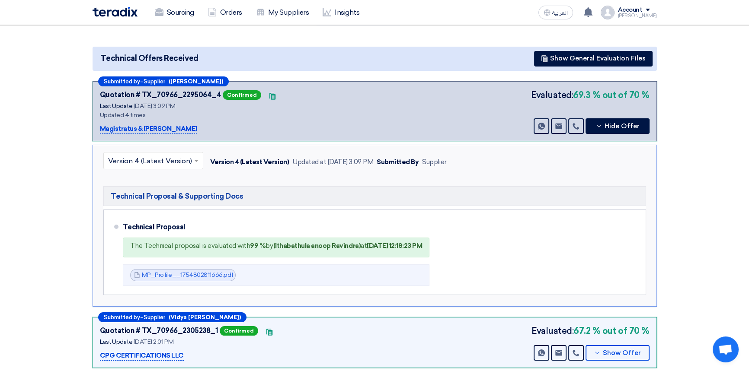
scroll to position [118, 0]
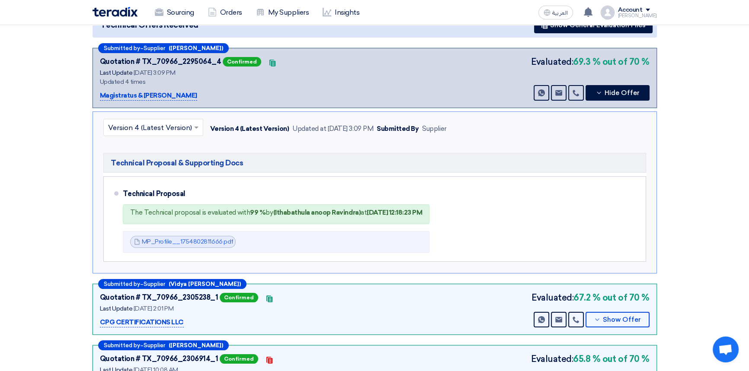
click at [134, 129] on input "text" at bounding box center [149, 128] width 82 height 14
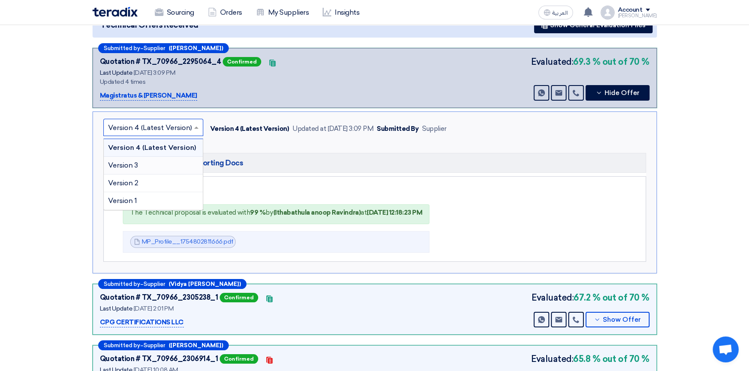
click at [134, 163] on span "Version 3" at bounding box center [123, 165] width 30 height 8
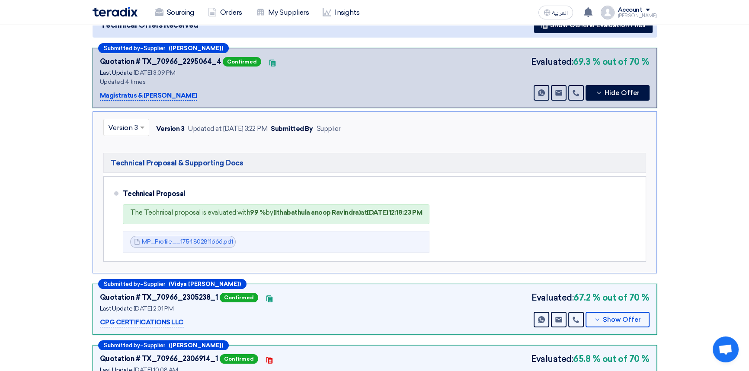
click at [137, 129] on div at bounding box center [126, 128] width 45 height 14
click at [131, 145] on span "Version 4 (Latest Version)" at bounding box center [150, 147] width 84 height 8
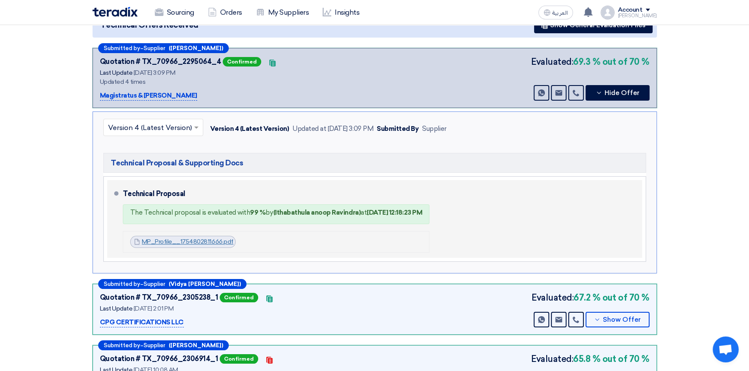
click at [188, 242] on link "MP_Profile__1754802811666.pdf" at bounding box center [188, 241] width 92 height 7
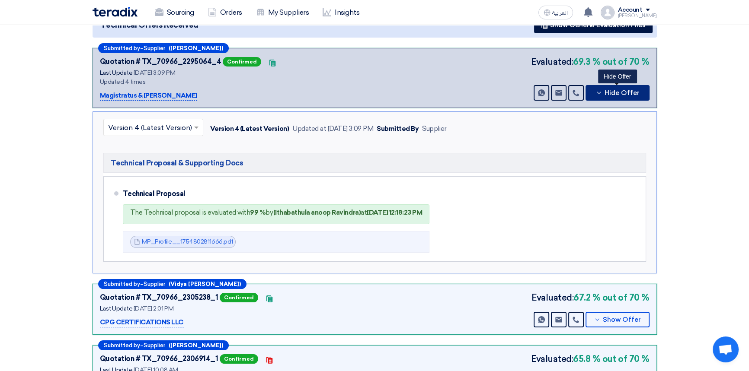
click at [622, 85] on button "Hide Offer" at bounding box center [617, 93] width 64 height 16
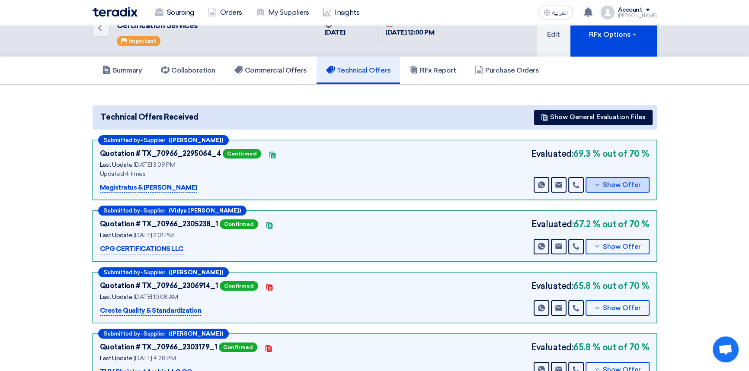
scroll to position [39, 0]
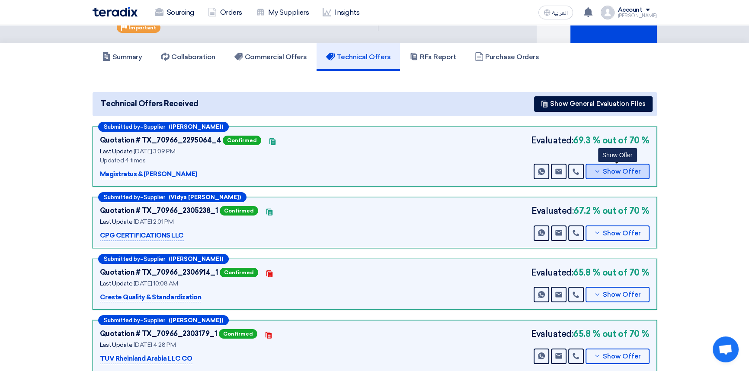
click at [615, 169] on span "Show Offer" at bounding box center [622, 172] width 38 height 6
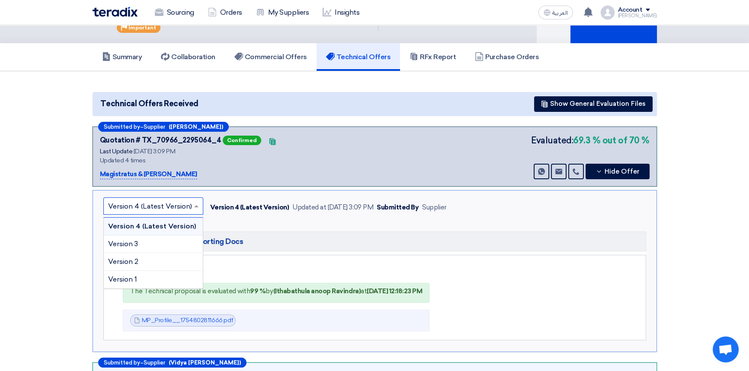
click at [143, 204] on input "text" at bounding box center [149, 207] width 82 height 14
click at [141, 239] on div "Version 3" at bounding box center [153, 245] width 99 height 18
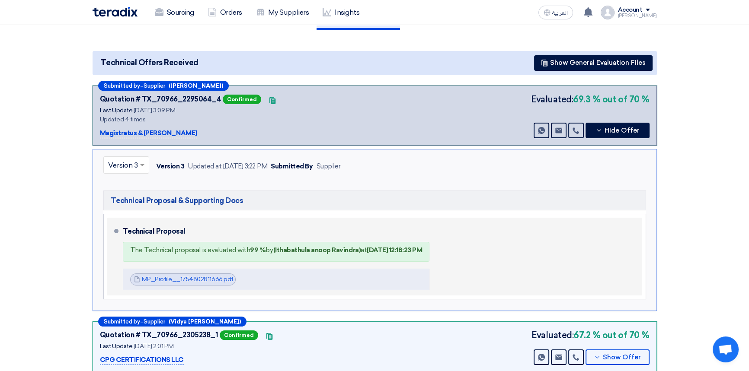
scroll to position [78, 0]
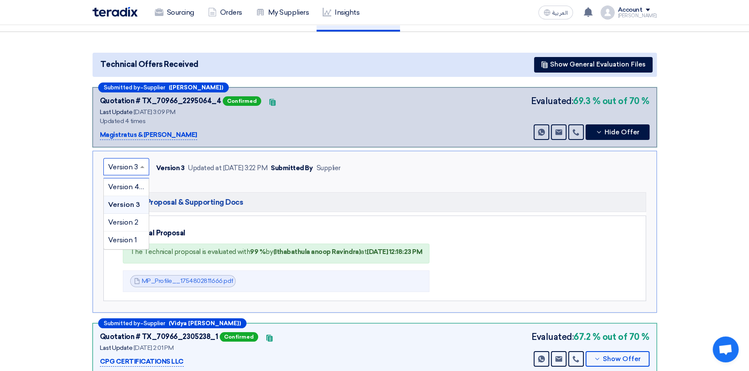
click at [133, 165] on input "text" at bounding box center [122, 168] width 28 height 14
click at [126, 223] on span "Version 2" at bounding box center [123, 222] width 30 height 8
click at [127, 163] on input "text" at bounding box center [122, 168] width 28 height 14
click at [123, 241] on span "Version 1" at bounding box center [122, 240] width 29 height 8
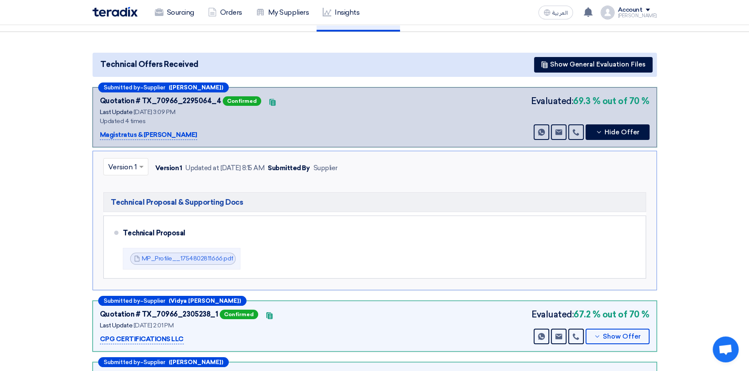
click at [124, 164] on input "text" at bounding box center [121, 168] width 27 height 14
click at [126, 221] on span "Version 2" at bounding box center [123, 222] width 30 height 8
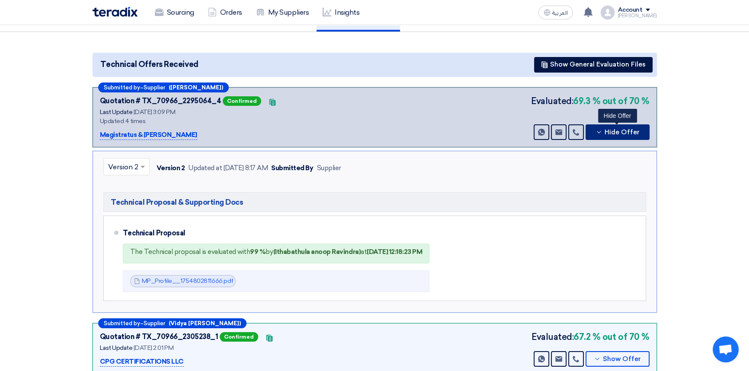
click at [615, 137] on button "Hide Offer" at bounding box center [617, 132] width 64 height 16
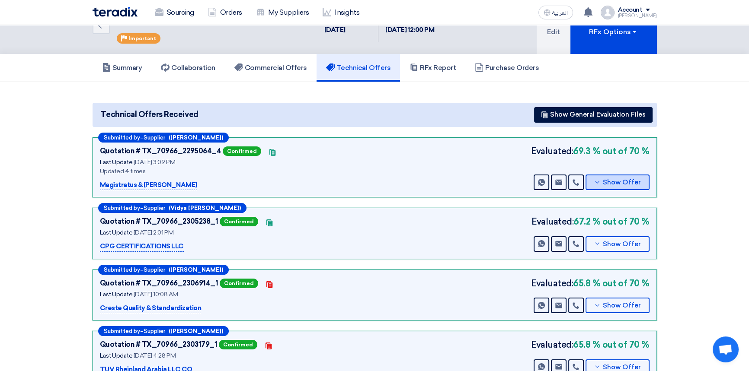
scroll to position [0, 0]
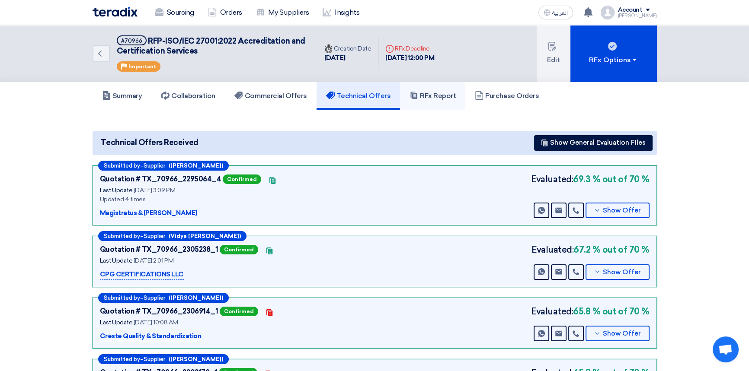
click at [442, 98] on h5 "RFx Report" at bounding box center [432, 96] width 46 height 9
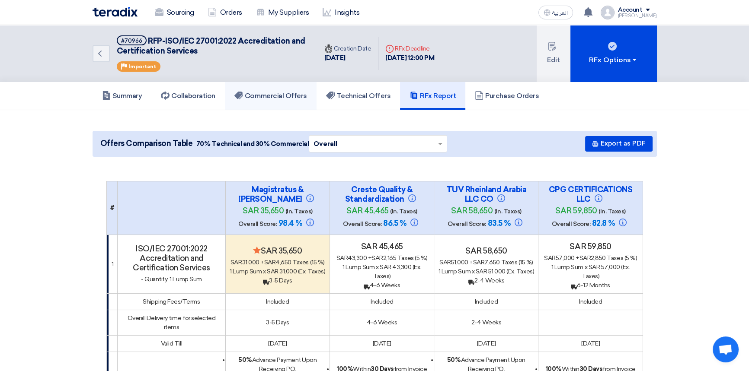
click at [258, 97] on h5 "Commercial Offers" at bounding box center [270, 96] width 73 height 9
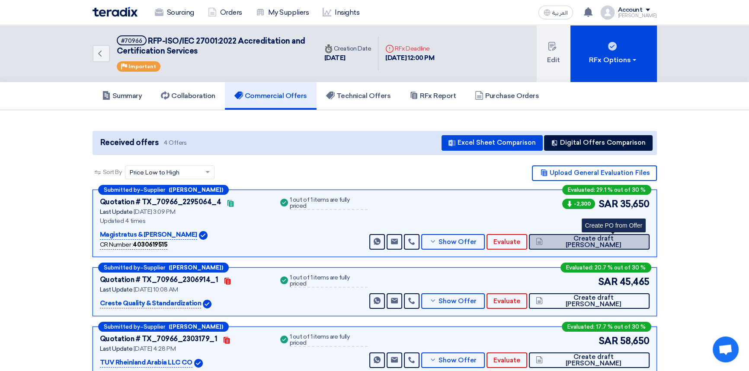
click at [603, 242] on span "Create draft [PERSON_NAME]" at bounding box center [593, 242] width 97 height 13
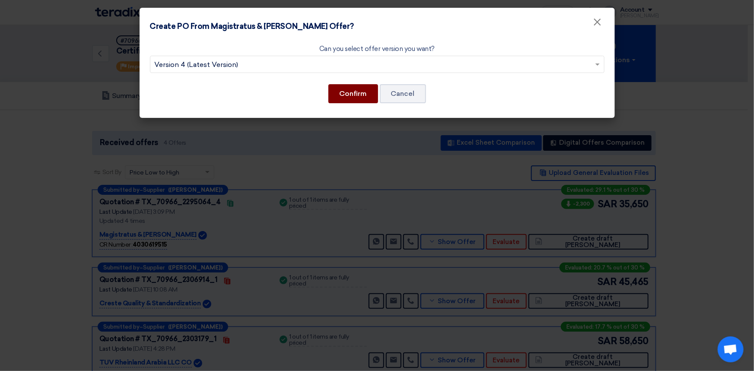
click at [352, 94] on button "Confirm" at bounding box center [353, 93] width 50 height 19
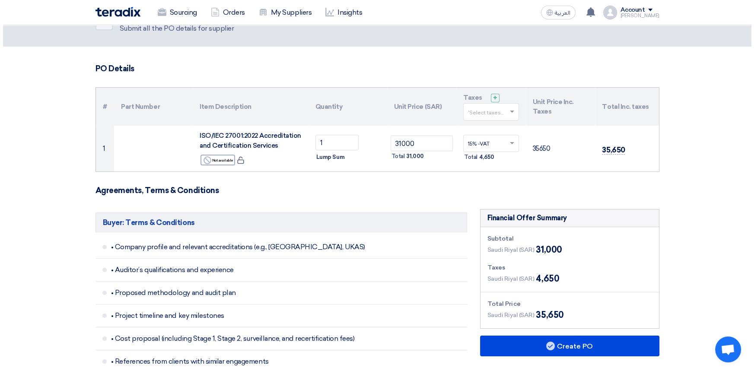
scroll to position [118, 0]
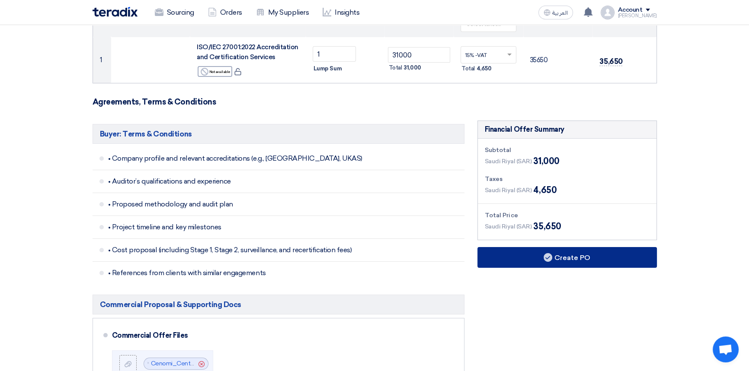
click at [562, 259] on button "Create PO" at bounding box center [566, 257] width 179 height 21
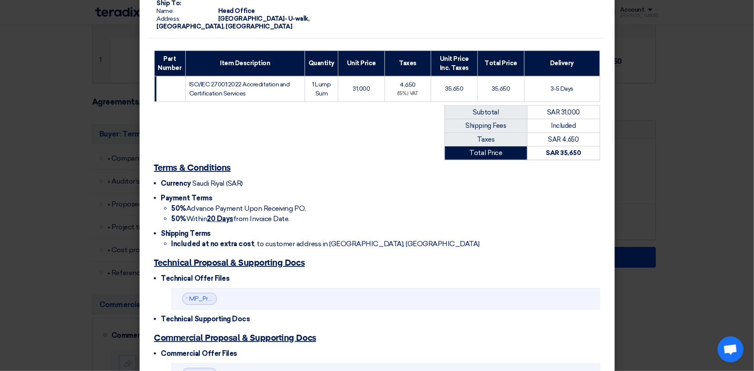
scroll to position [205, 0]
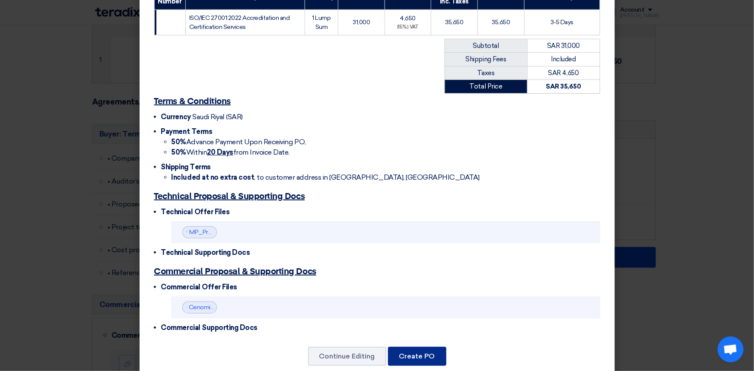
click at [410, 347] on button "Create PO" at bounding box center [417, 356] width 58 height 19
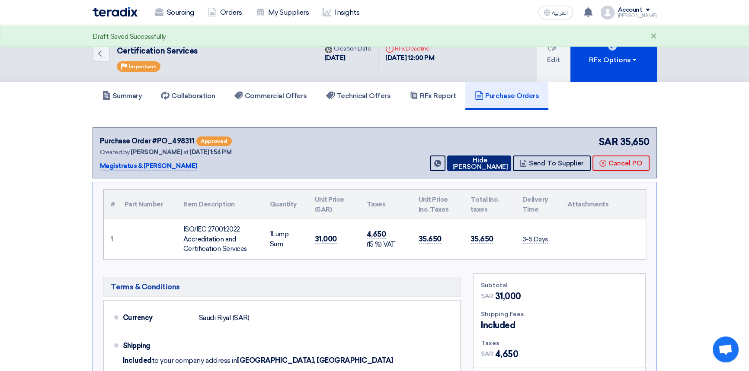
click at [473, 163] on button "Hide [PERSON_NAME]" at bounding box center [479, 164] width 64 height 16
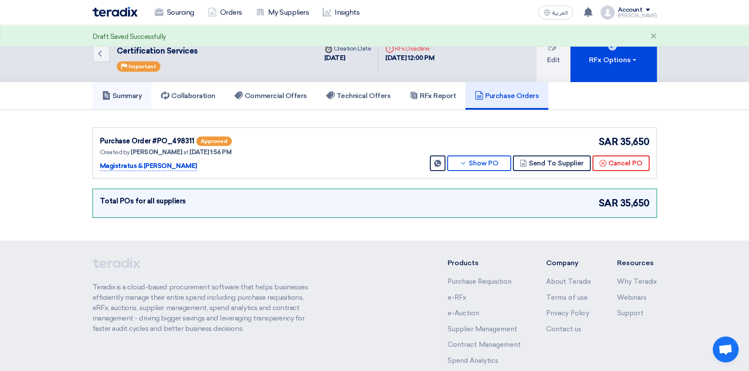
click at [121, 96] on h5 "Summary" at bounding box center [122, 96] width 40 height 9
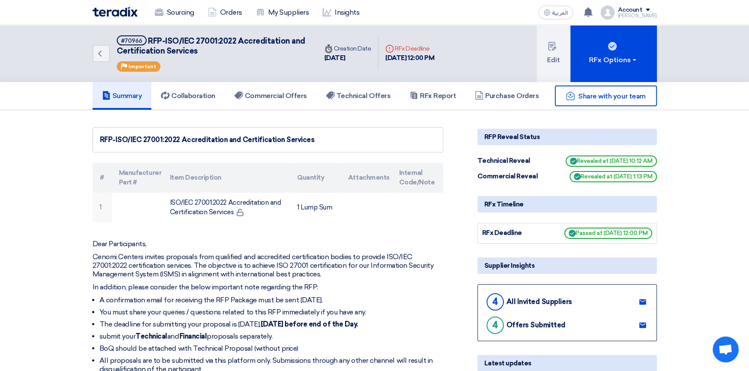
click at [118, 15] on img at bounding box center [114, 12] width 45 height 10
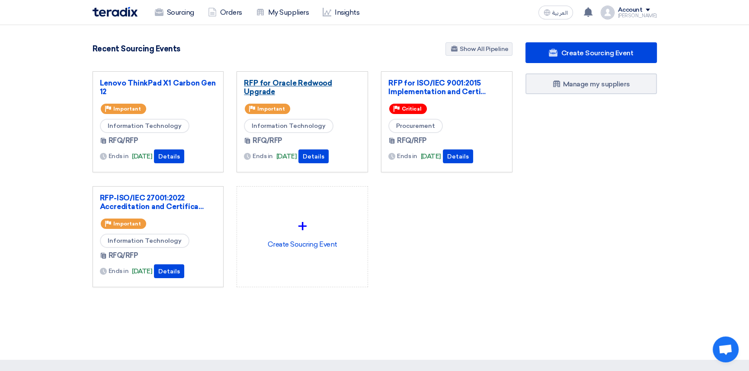
click at [277, 81] on link "RFP for Oracle Redwood Upgrade" at bounding box center [302, 87] width 117 height 17
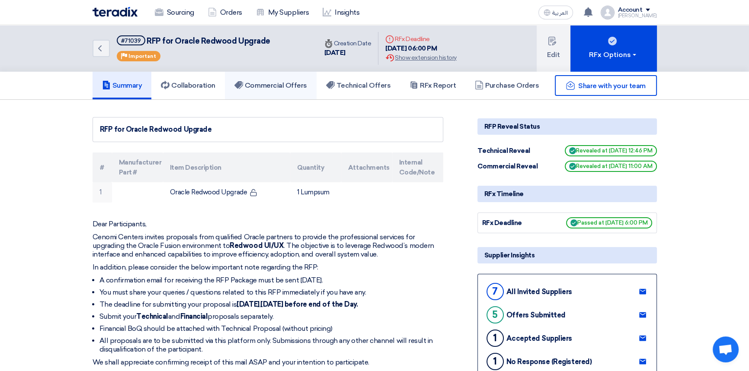
click at [280, 82] on h5 "Commercial Offers" at bounding box center [270, 85] width 73 height 9
